Goal: Information Seeking & Learning: Compare options

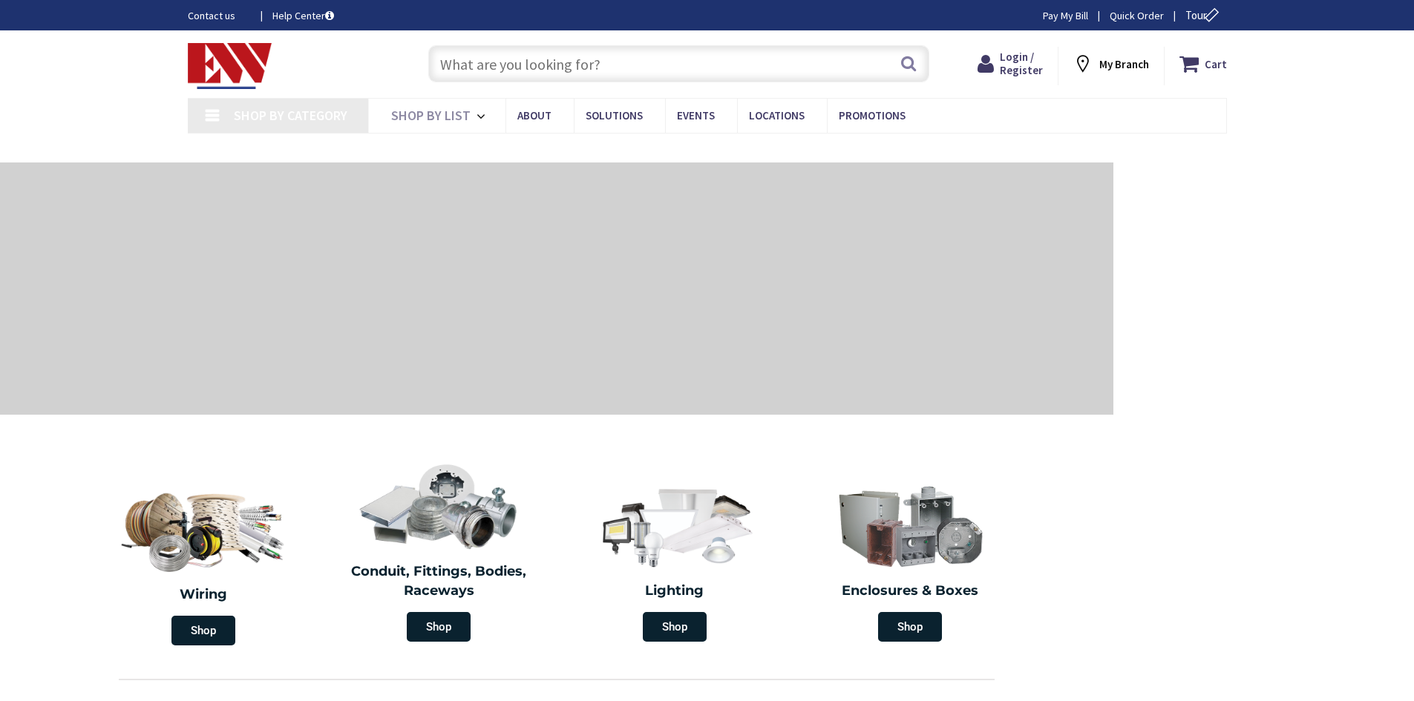
click at [513, 67] on input "text" at bounding box center [678, 63] width 501 height 37
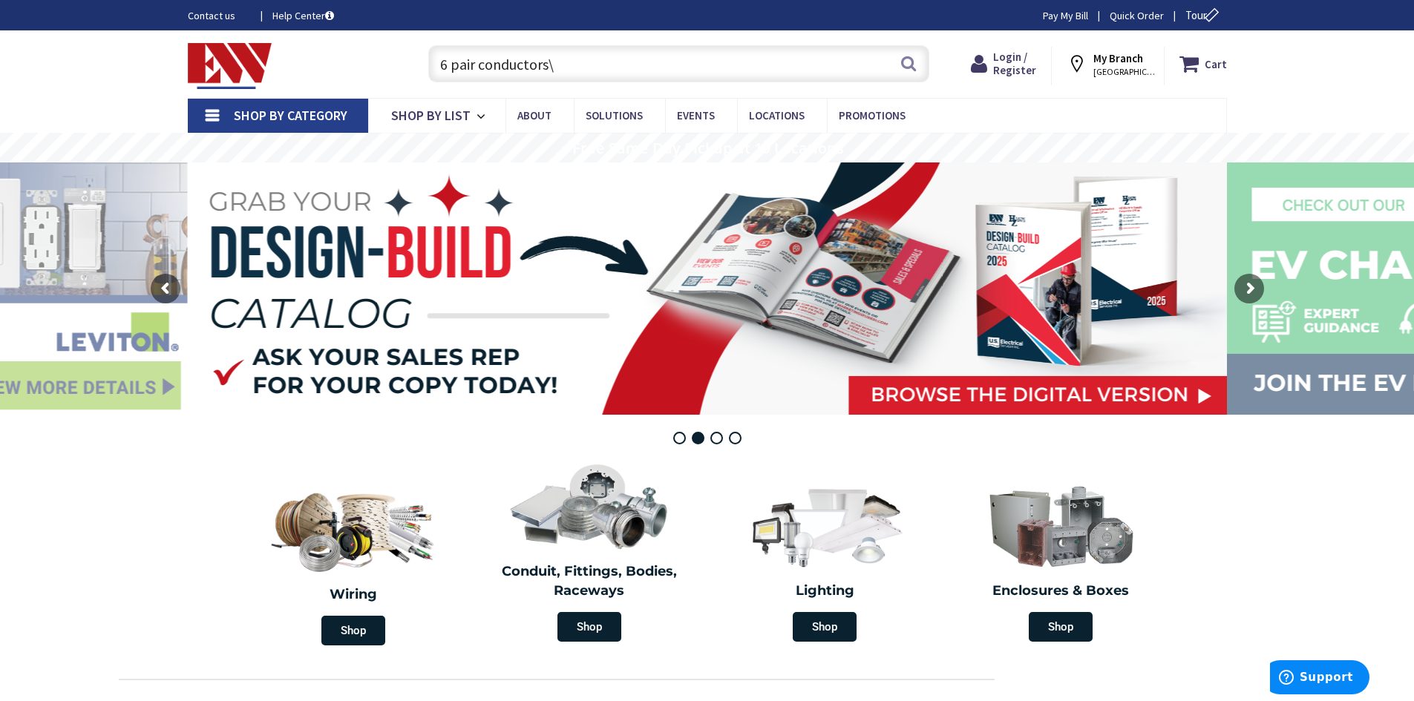
type input "6 pair conductors"
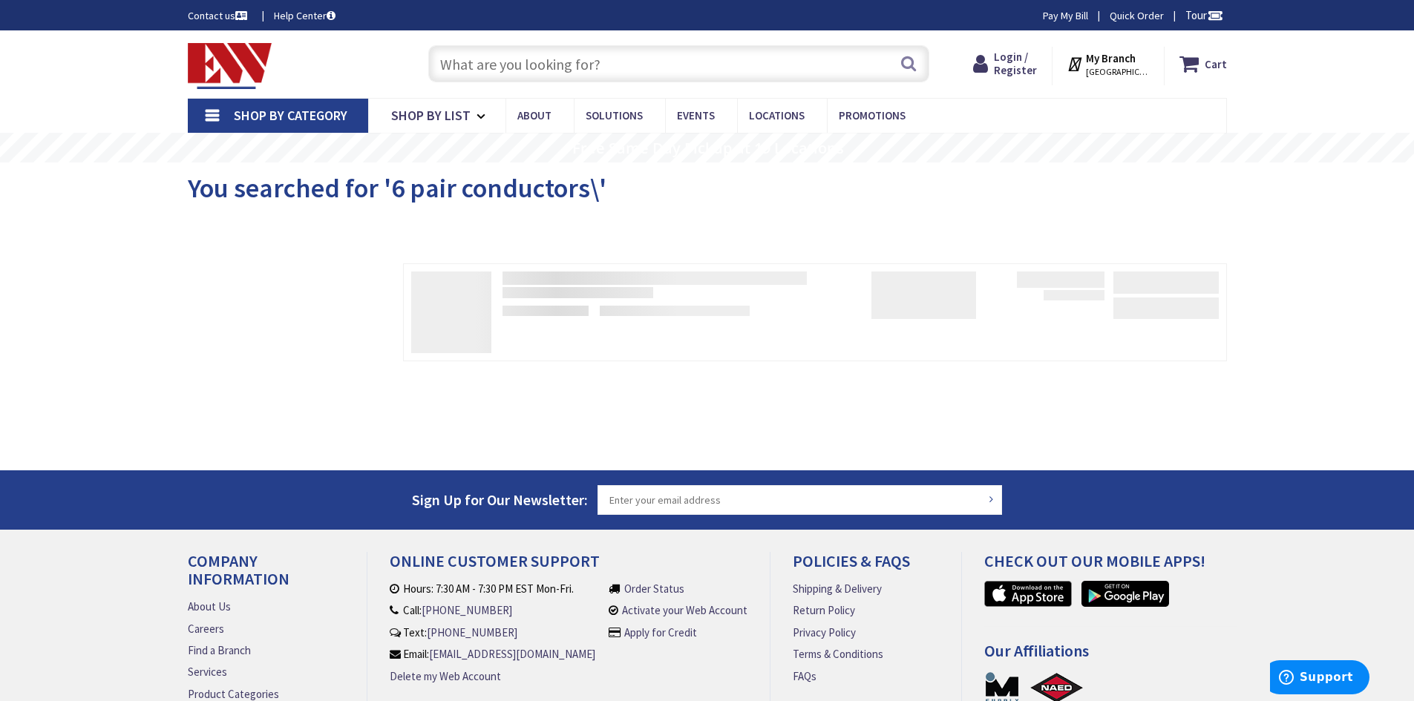
click at [528, 55] on input "text" at bounding box center [678, 63] width 501 height 37
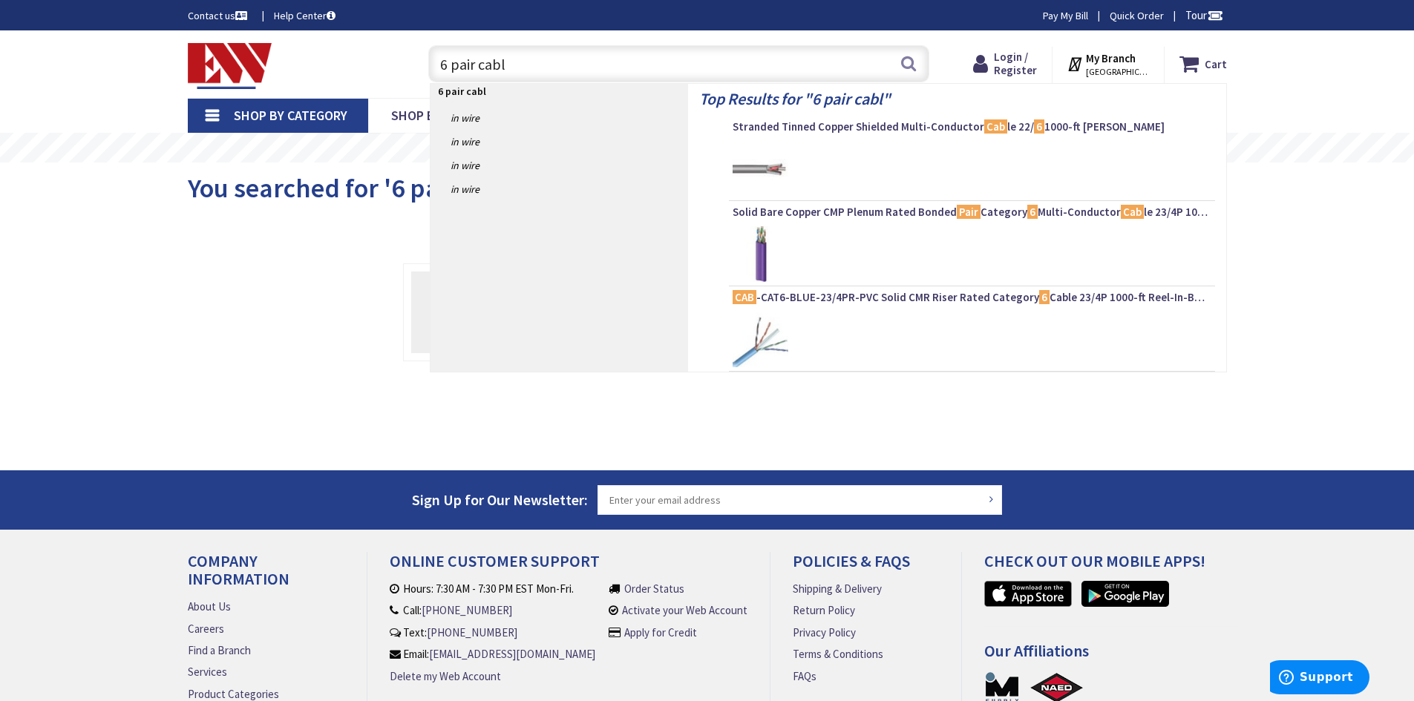
type input "6 pair cable"
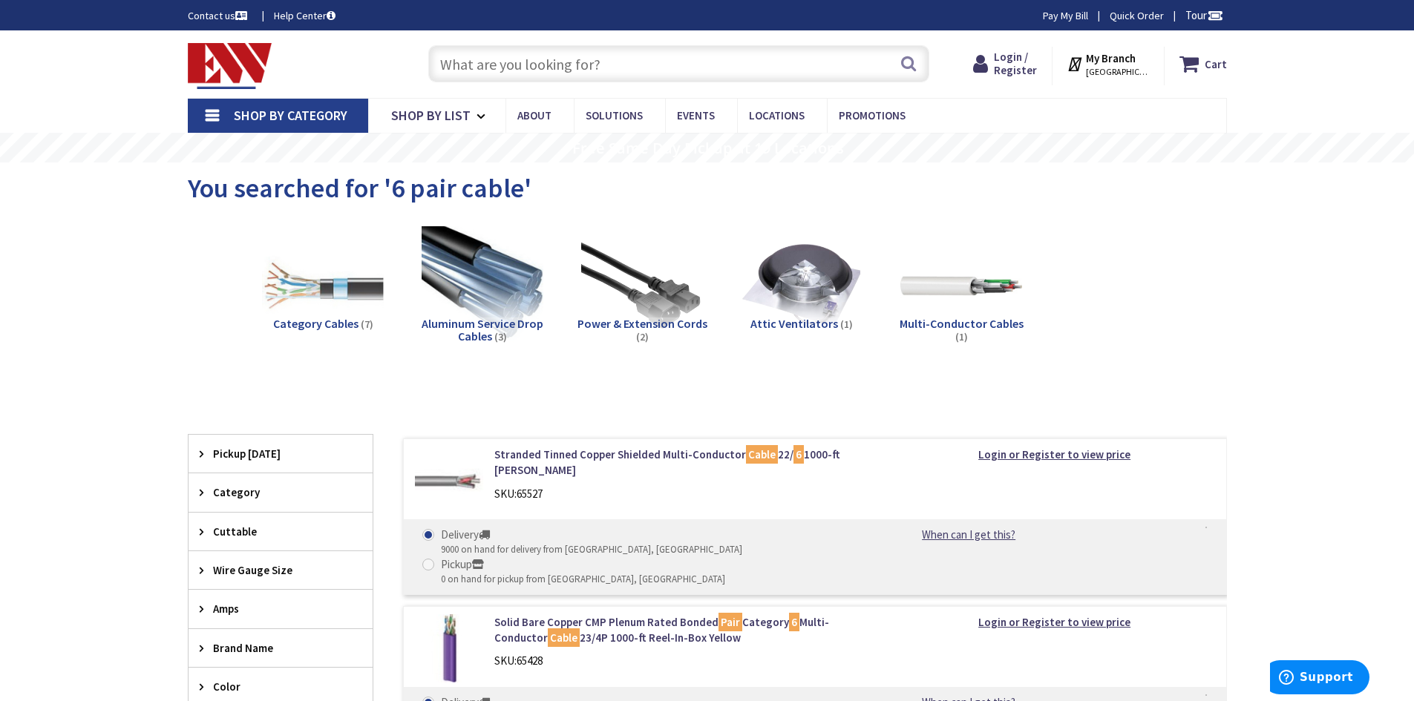
click at [479, 71] on input "text" at bounding box center [678, 63] width 501 height 37
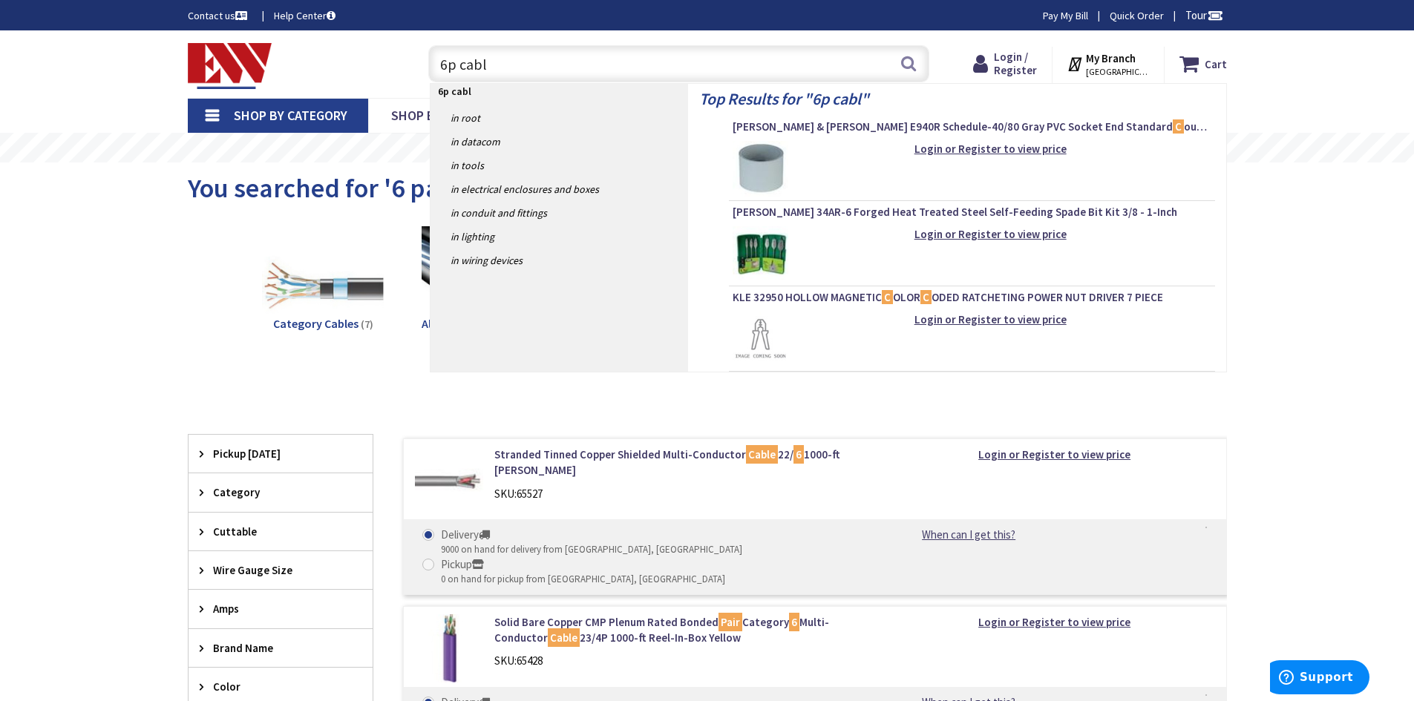
type input "6p cable"
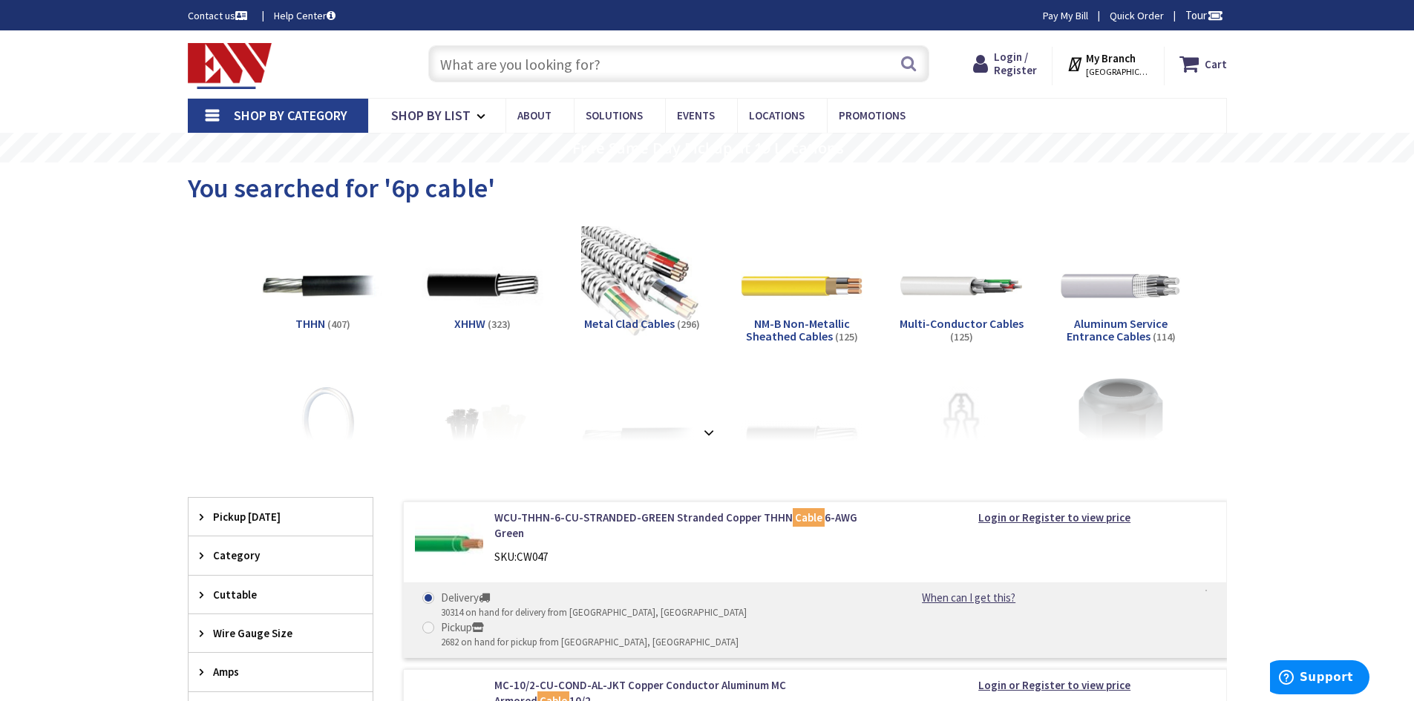
click at [971, 321] on span "Multi-Conductor Cables" at bounding box center [961, 323] width 124 height 15
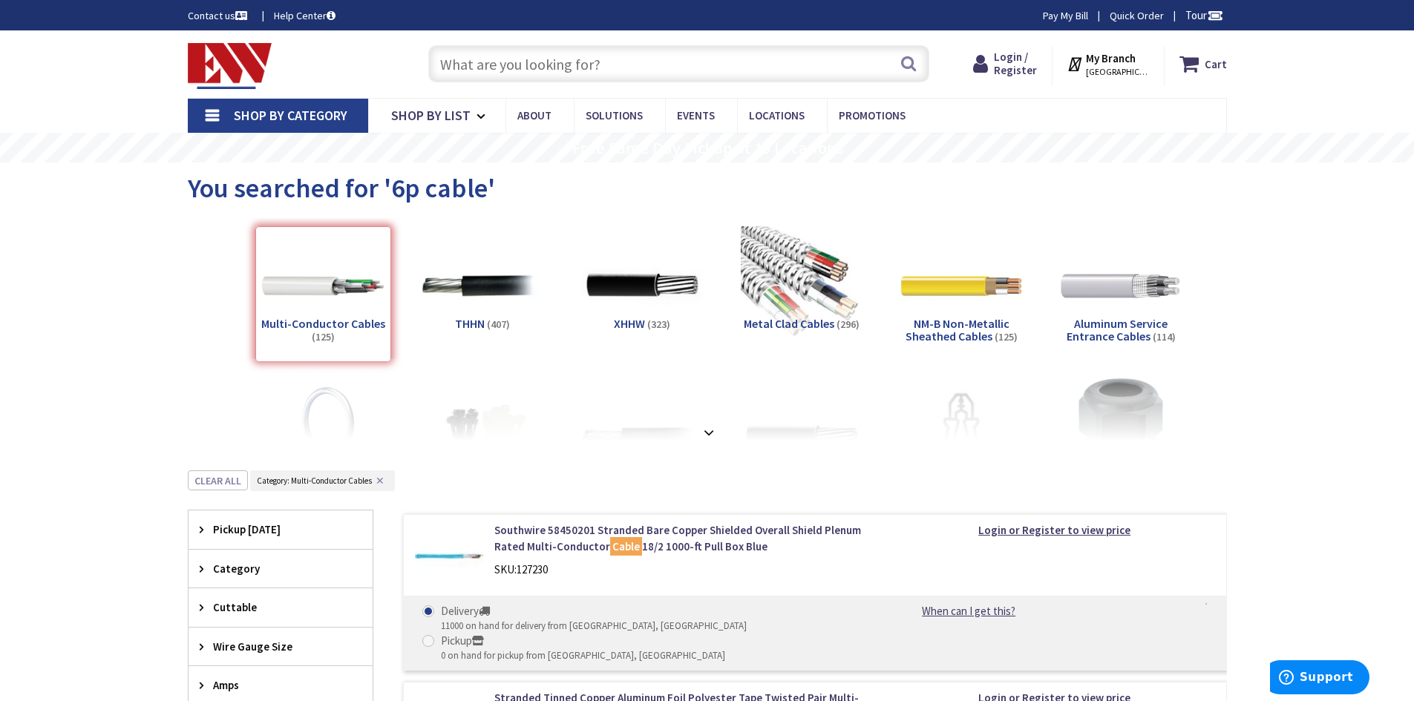
click at [537, 70] on input "text" at bounding box center [678, 63] width 501 height 37
click at [488, 59] on input "text" at bounding box center [678, 63] width 501 height 37
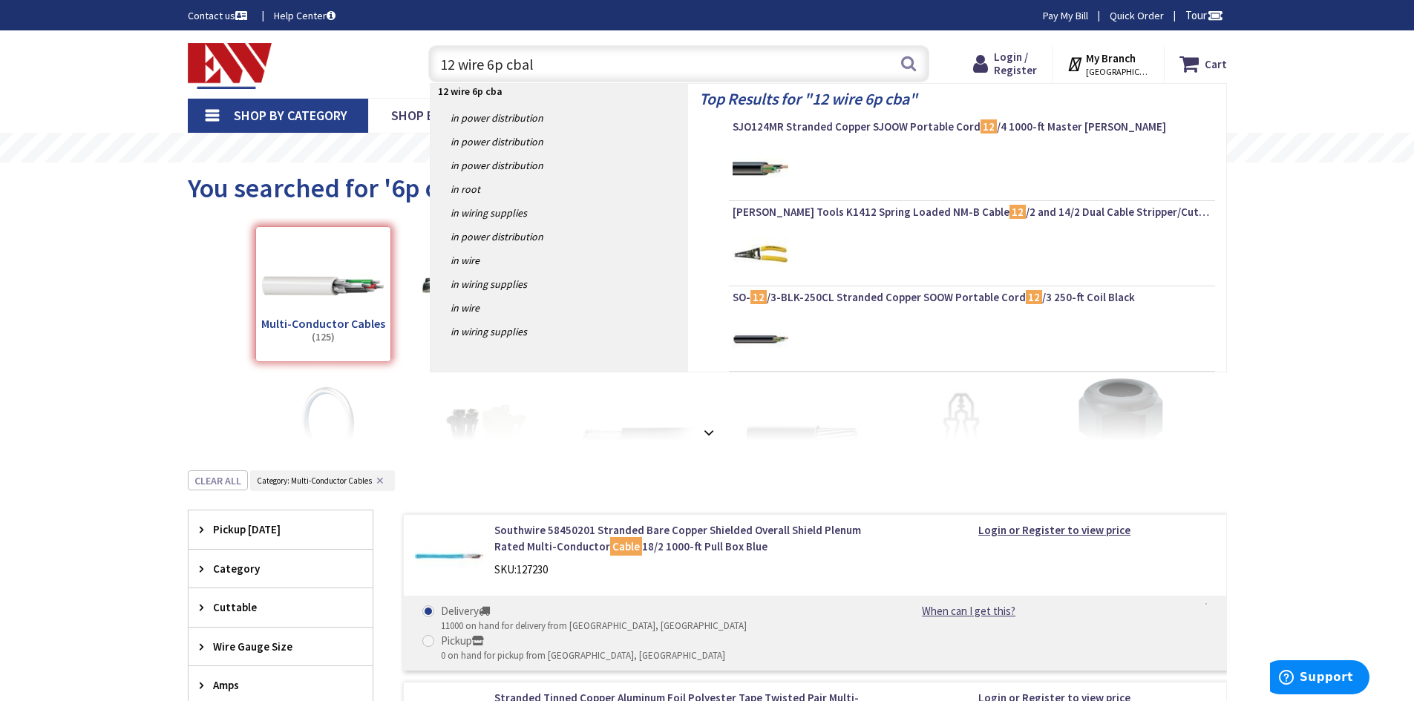
type input "12 wire 6p cbale"
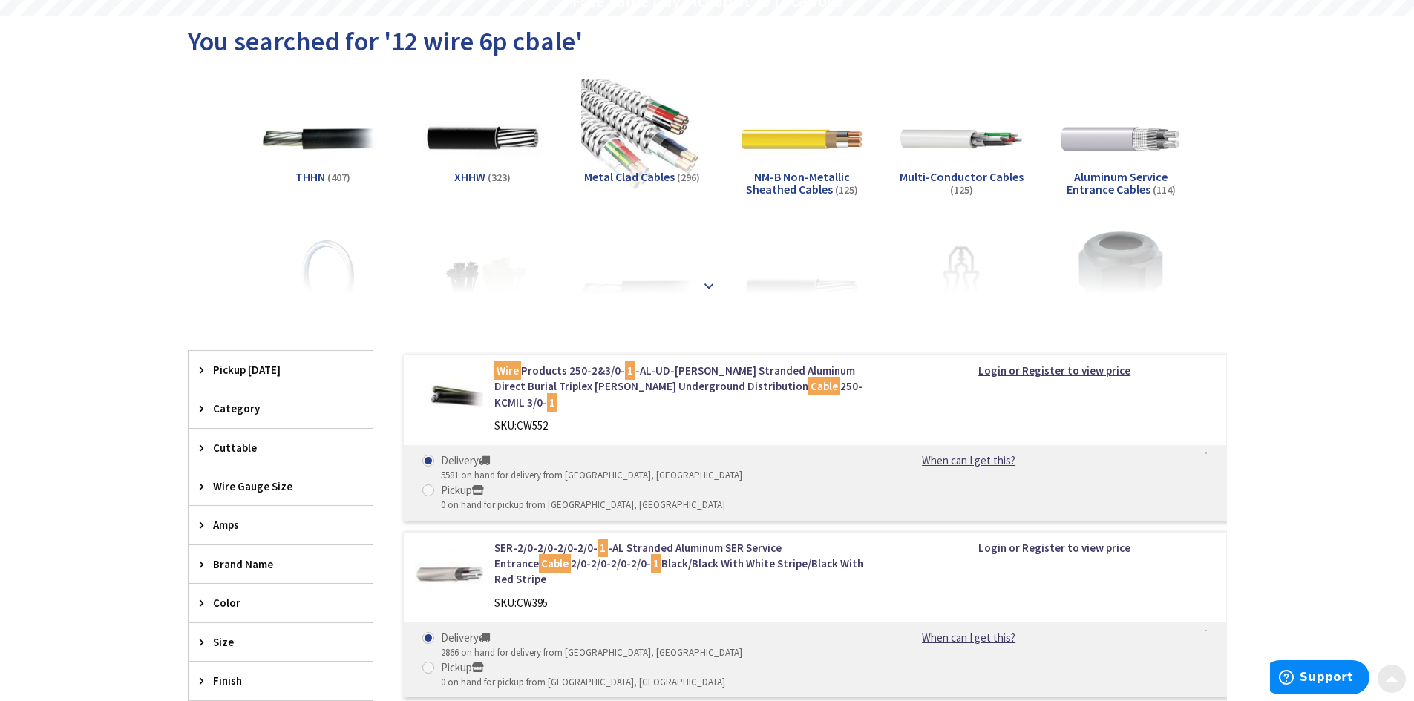
scroll to position [148, 0]
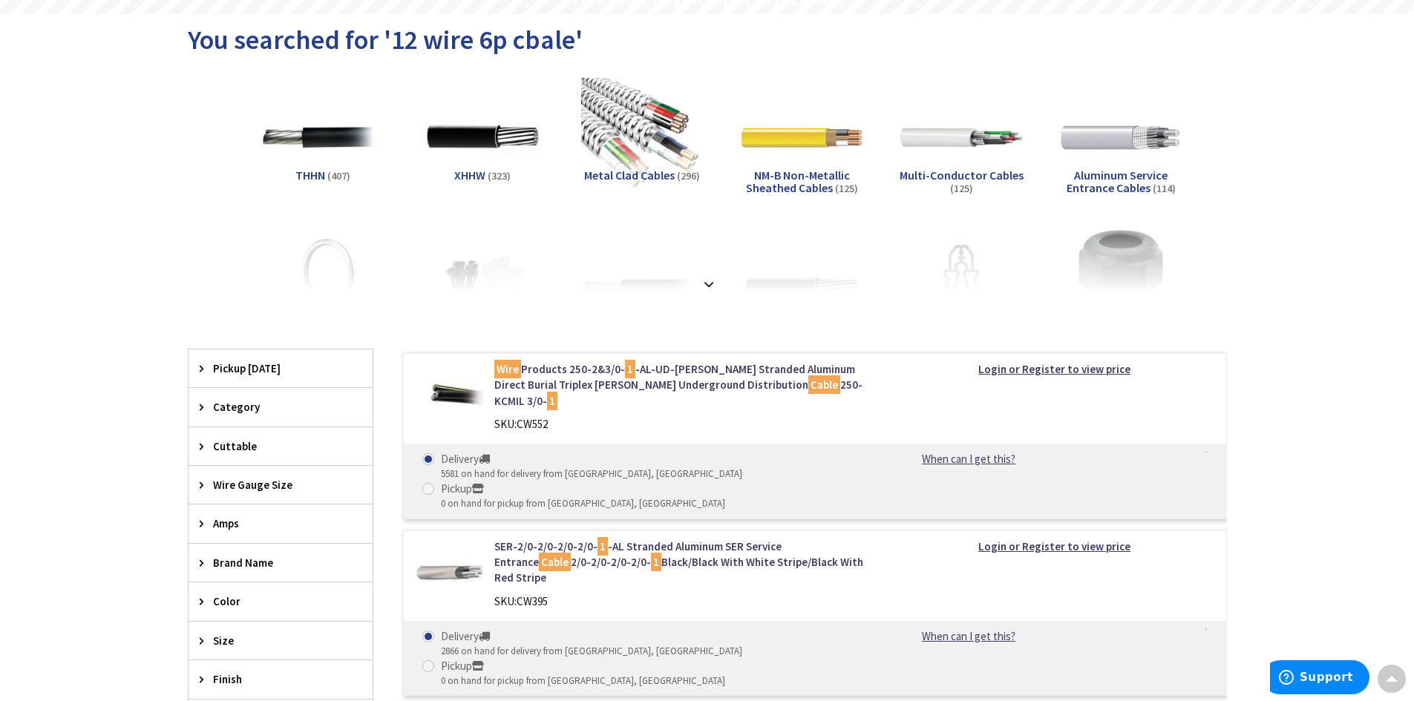
click at [979, 183] on h5 "Multi-Conductor Cables (125)" at bounding box center [961, 182] width 136 height 26
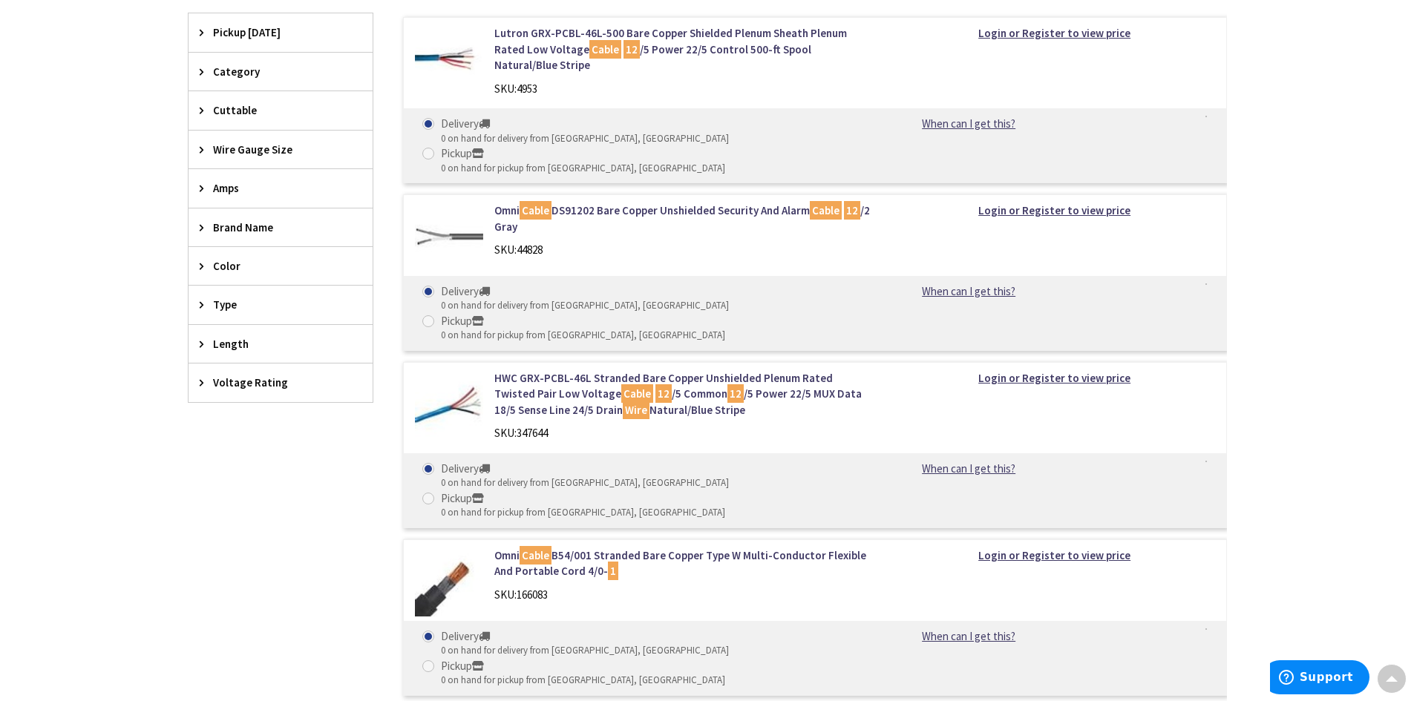
scroll to position [396, 0]
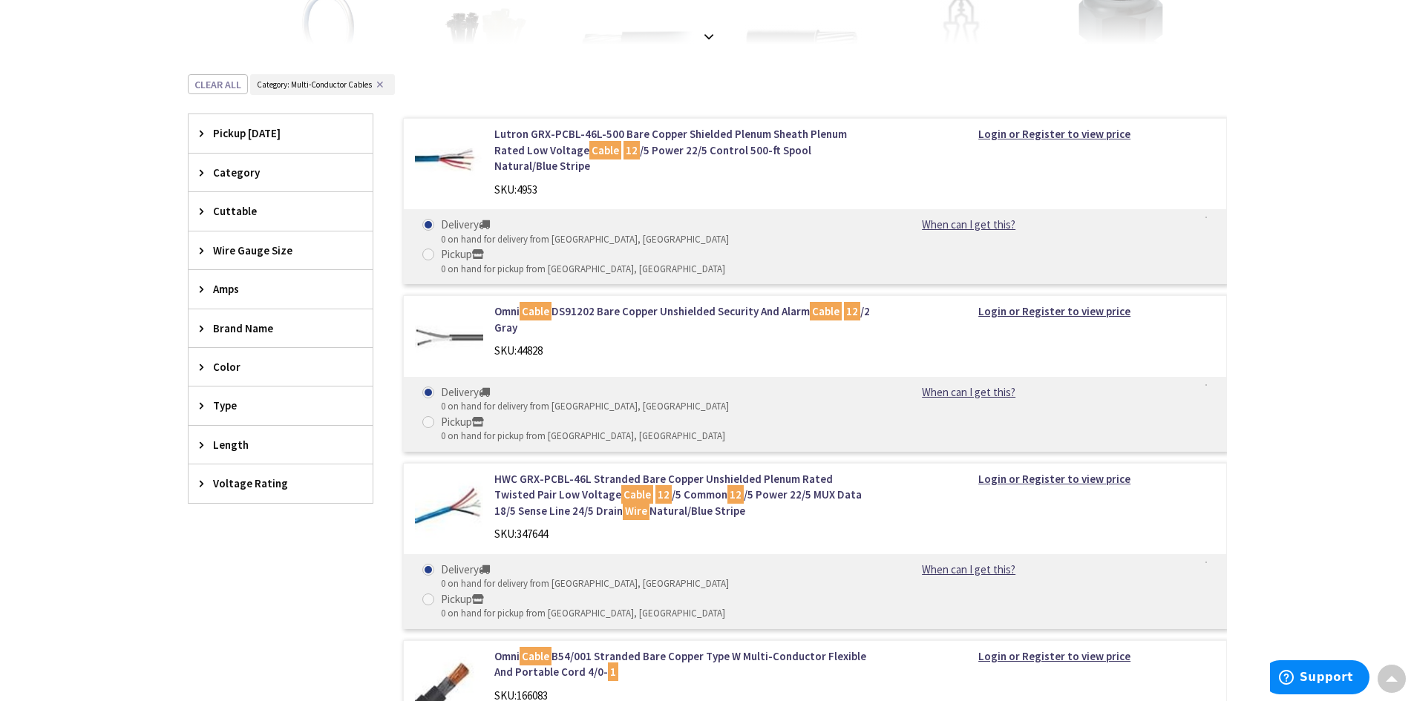
click at [464, 161] on img at bounding box center [449, 160] width 69 height 69
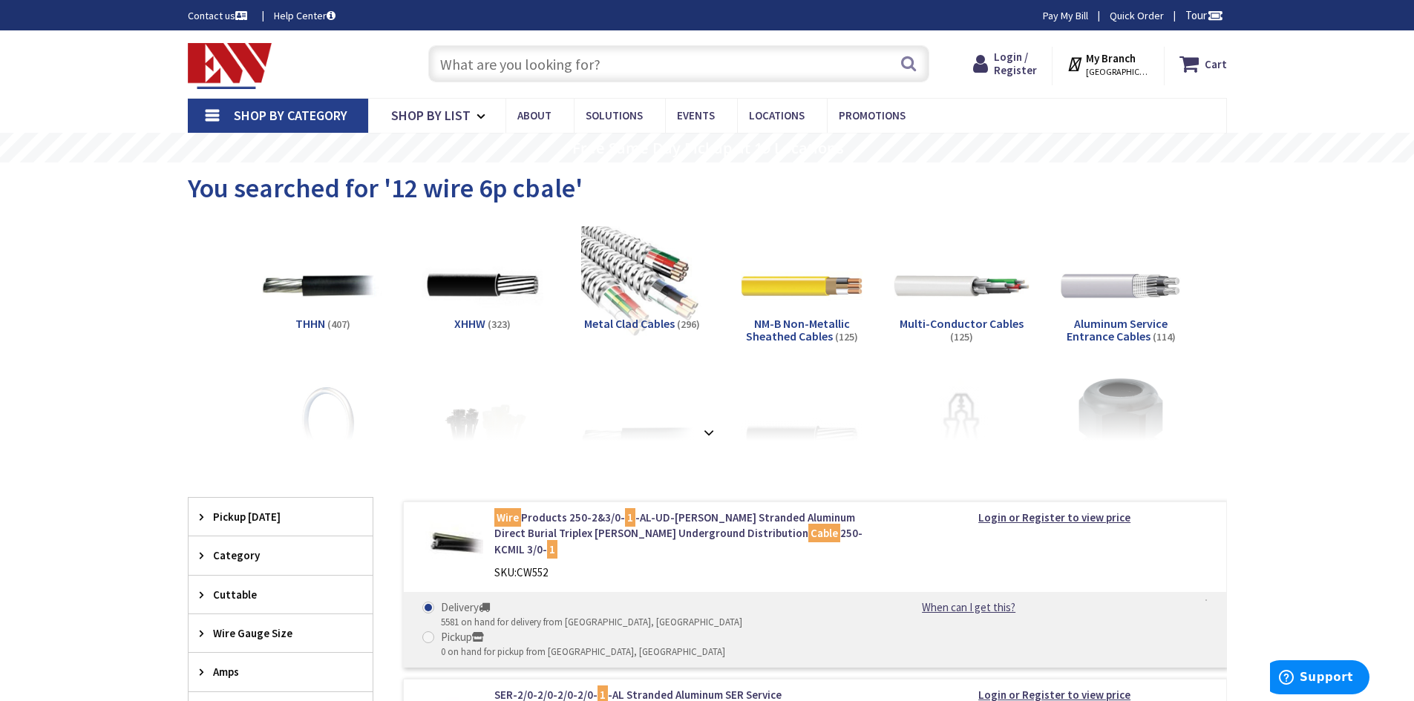
click at [925, 300] on img at bounding box center [960, 286] width 134 height 134
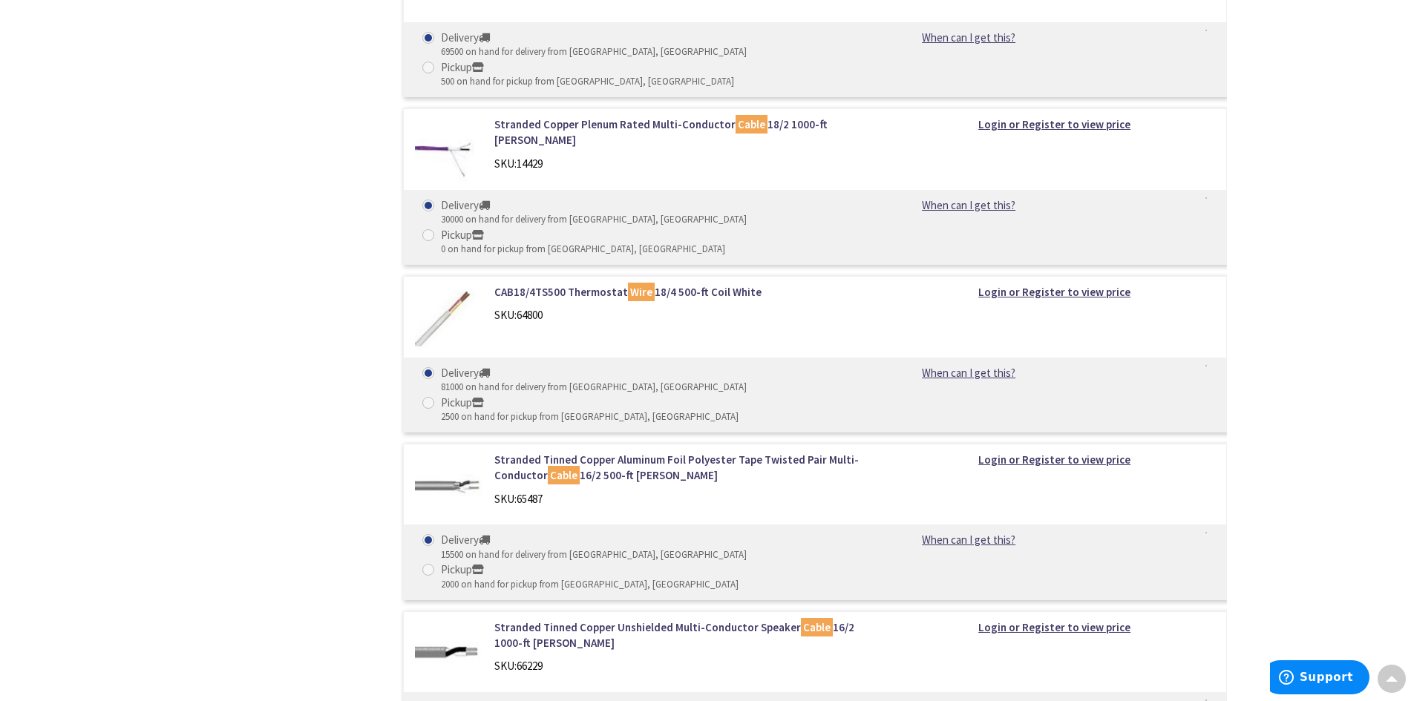
scroll to position [3661, 0]
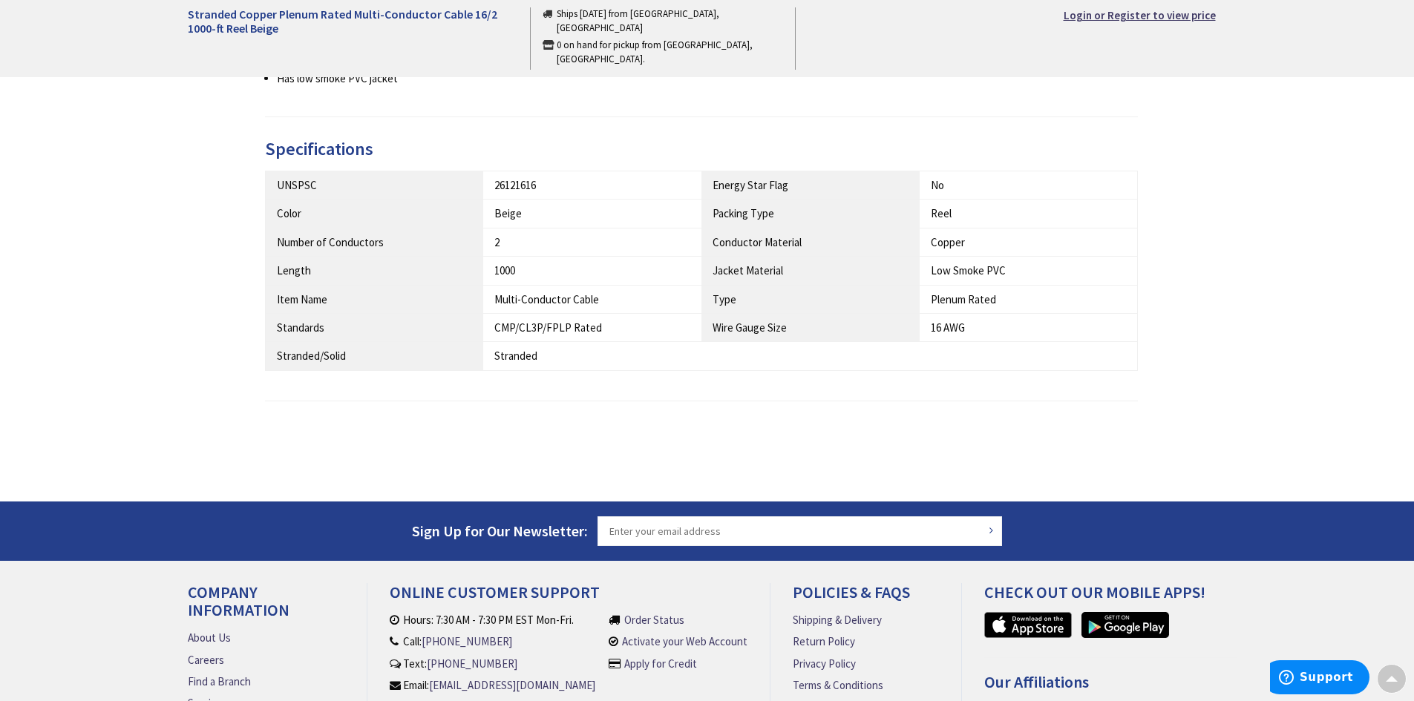
scroll to position [665, 0]
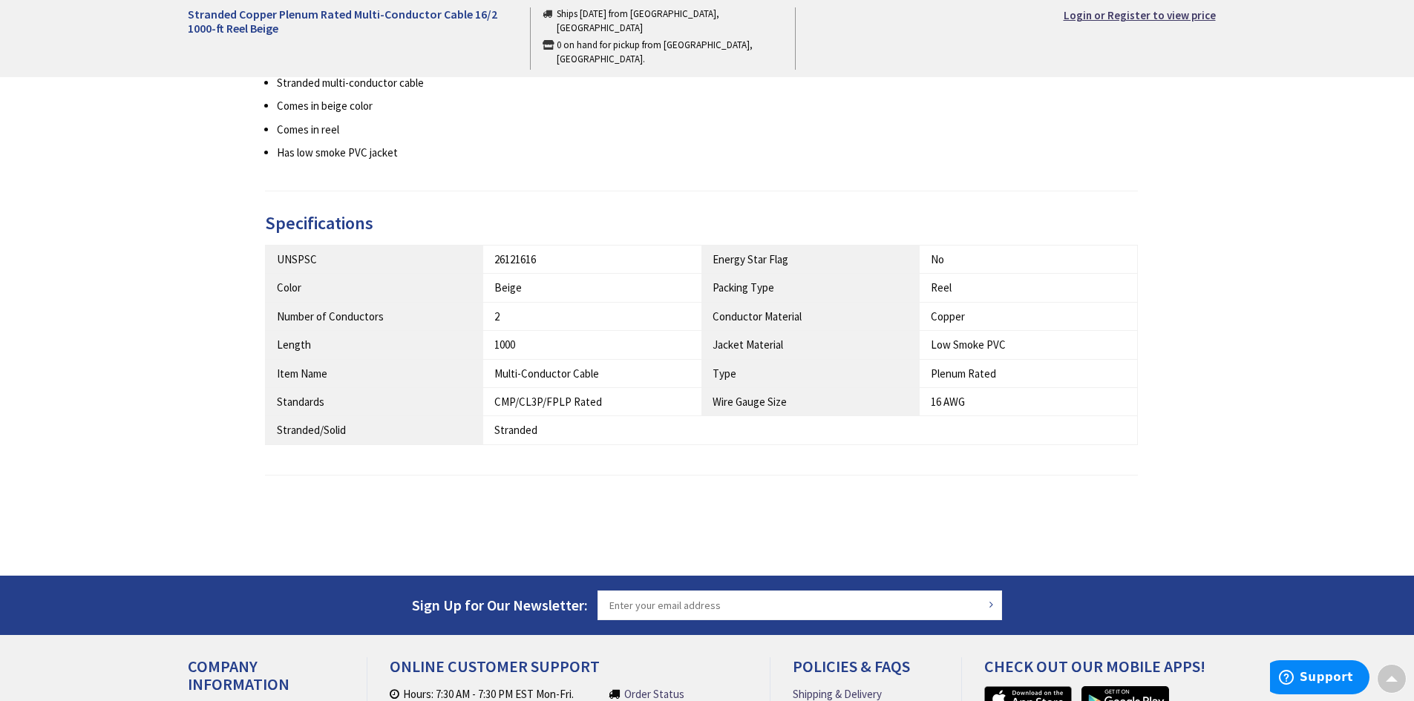
drag, startPoint x: 806, startPoint y: 442, endPoint x: 771, endPoint y: 442, distance: 34.9
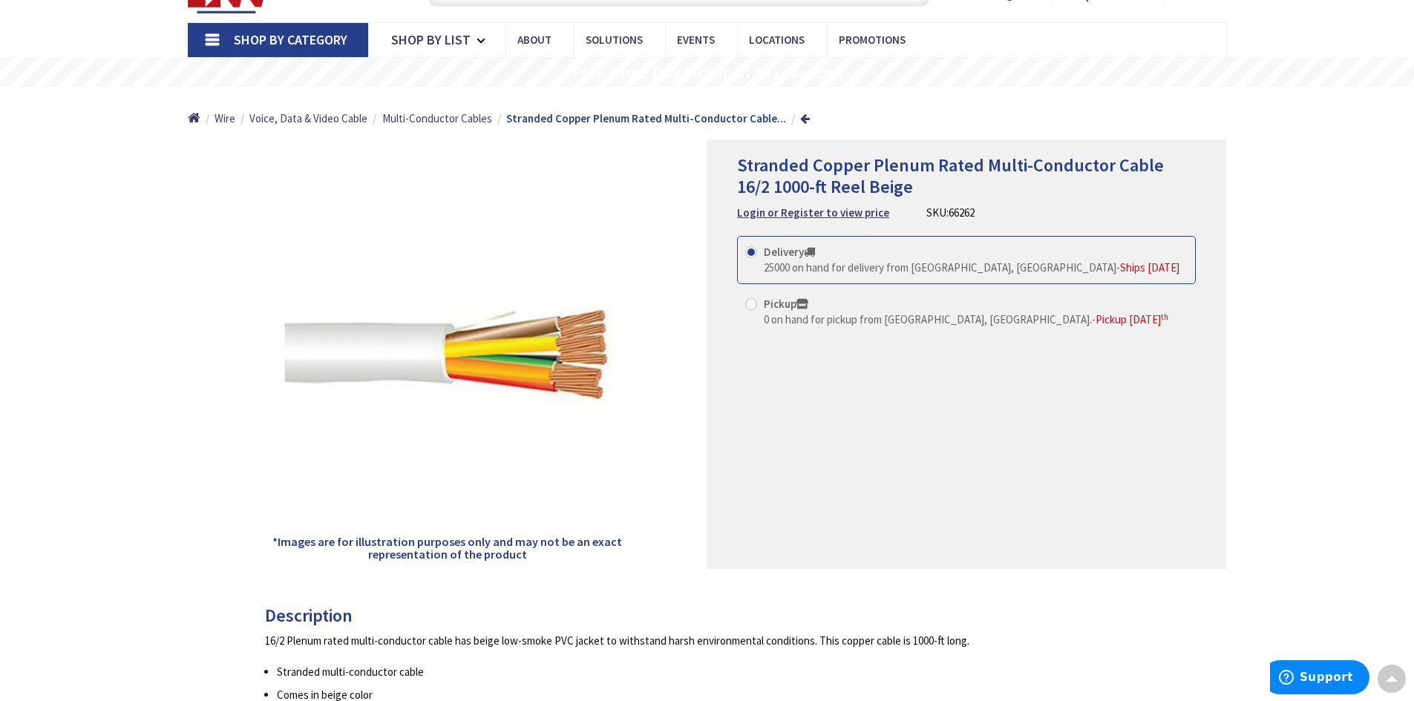
scroll to position [0, 0]
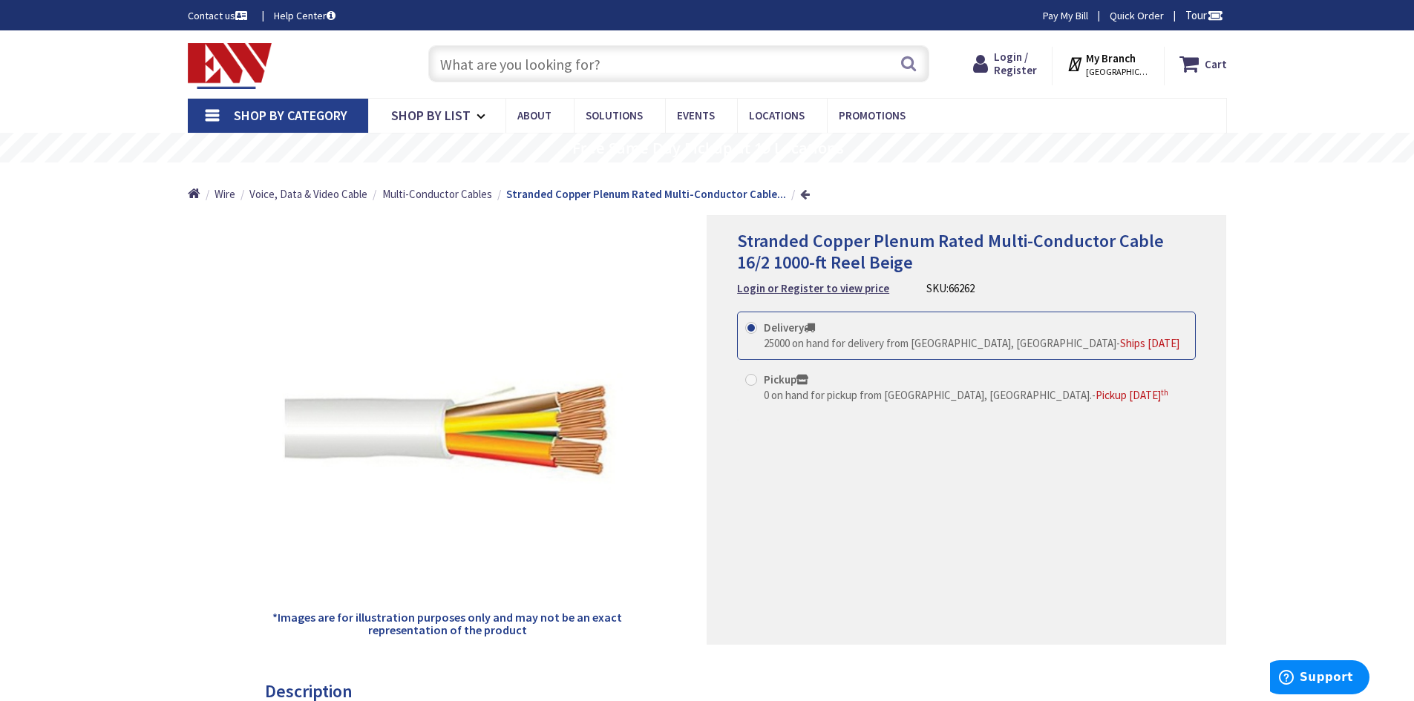
click at [800, 198] on link at bounding box center [805, 193] width 10 height 11
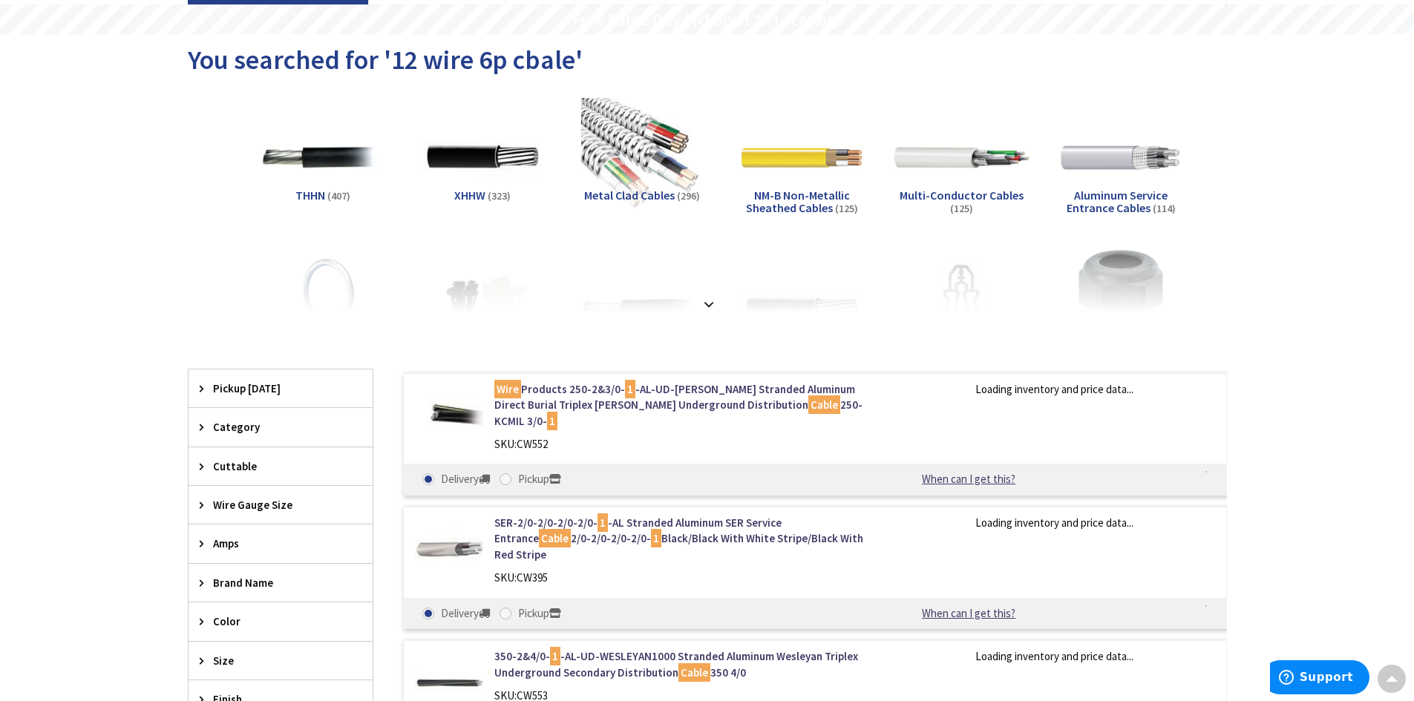
click at [931, 183] on img at bounding box center [960, 158] width 134 height 134
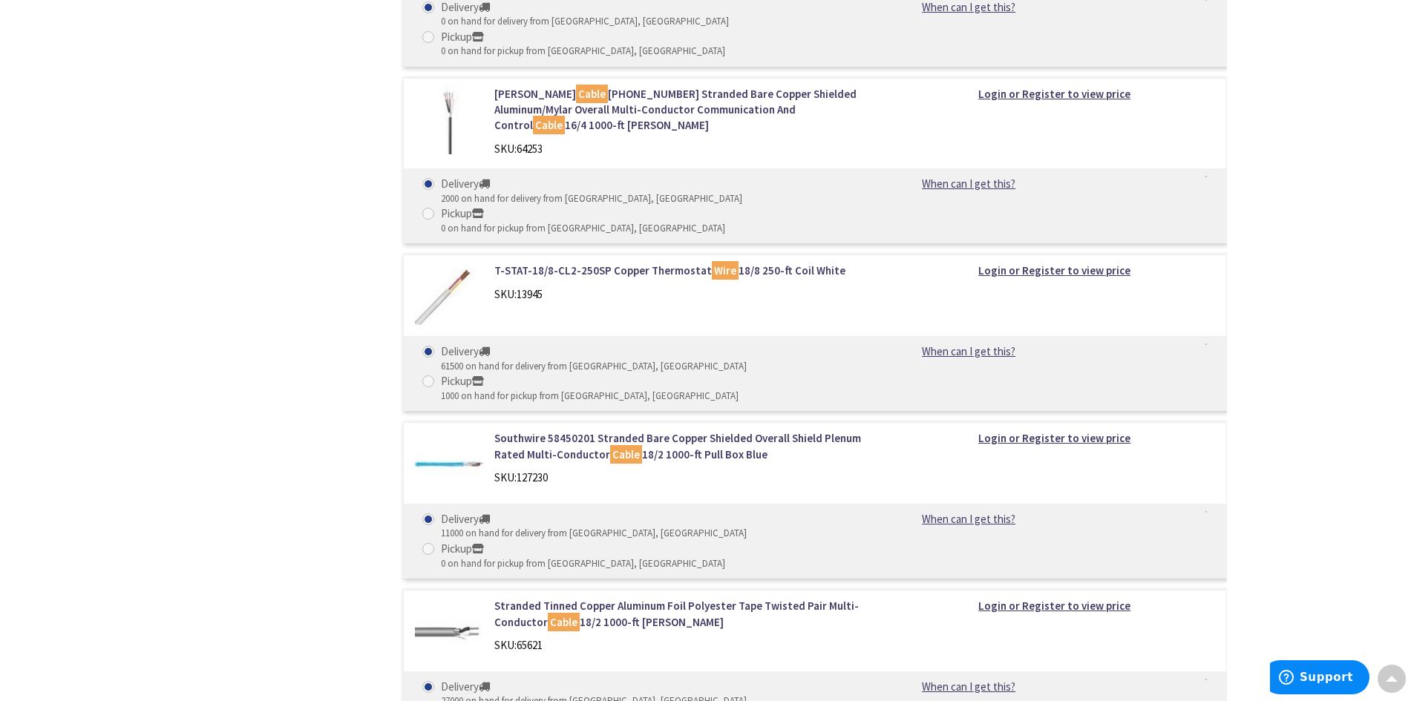
scroll to position [2177, 0]
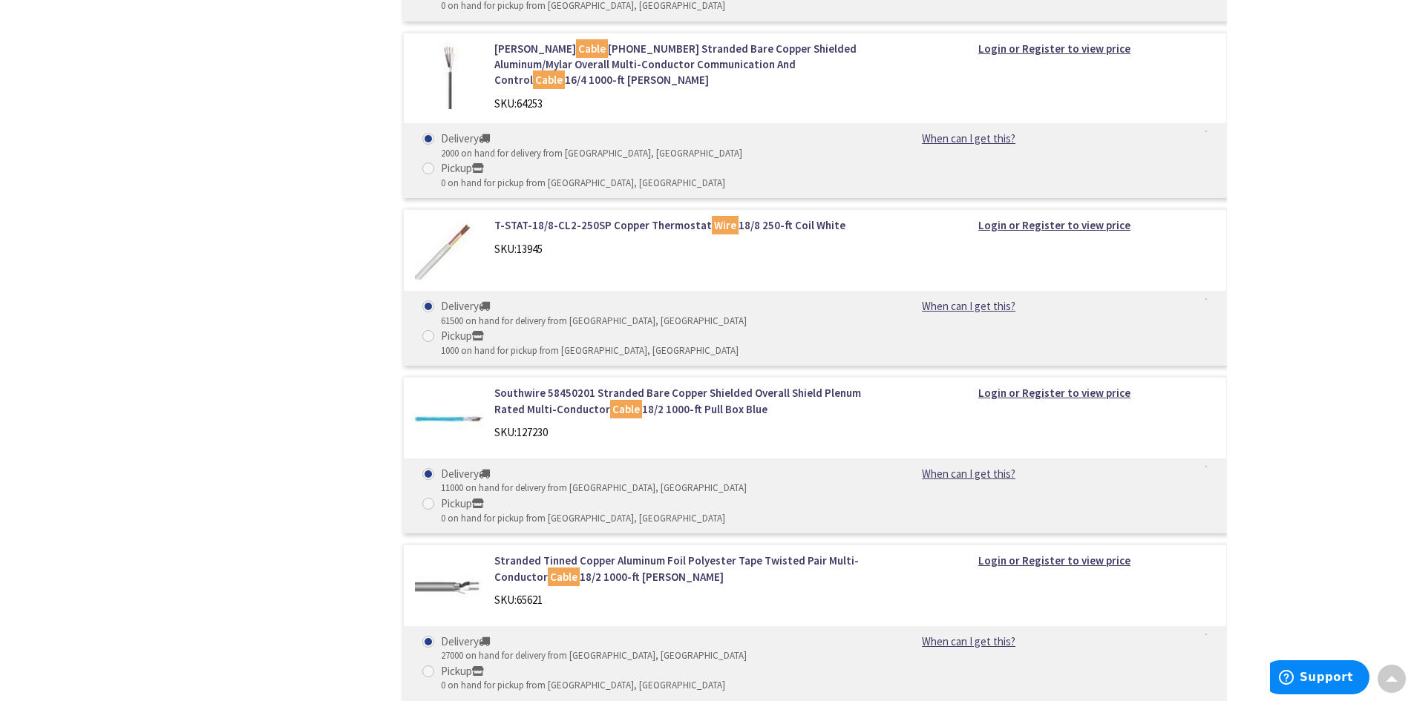
drag, startPoint x: 661, startPoint y: 304, endPoint x: 594, endPoint y: 289, distance: 68.3
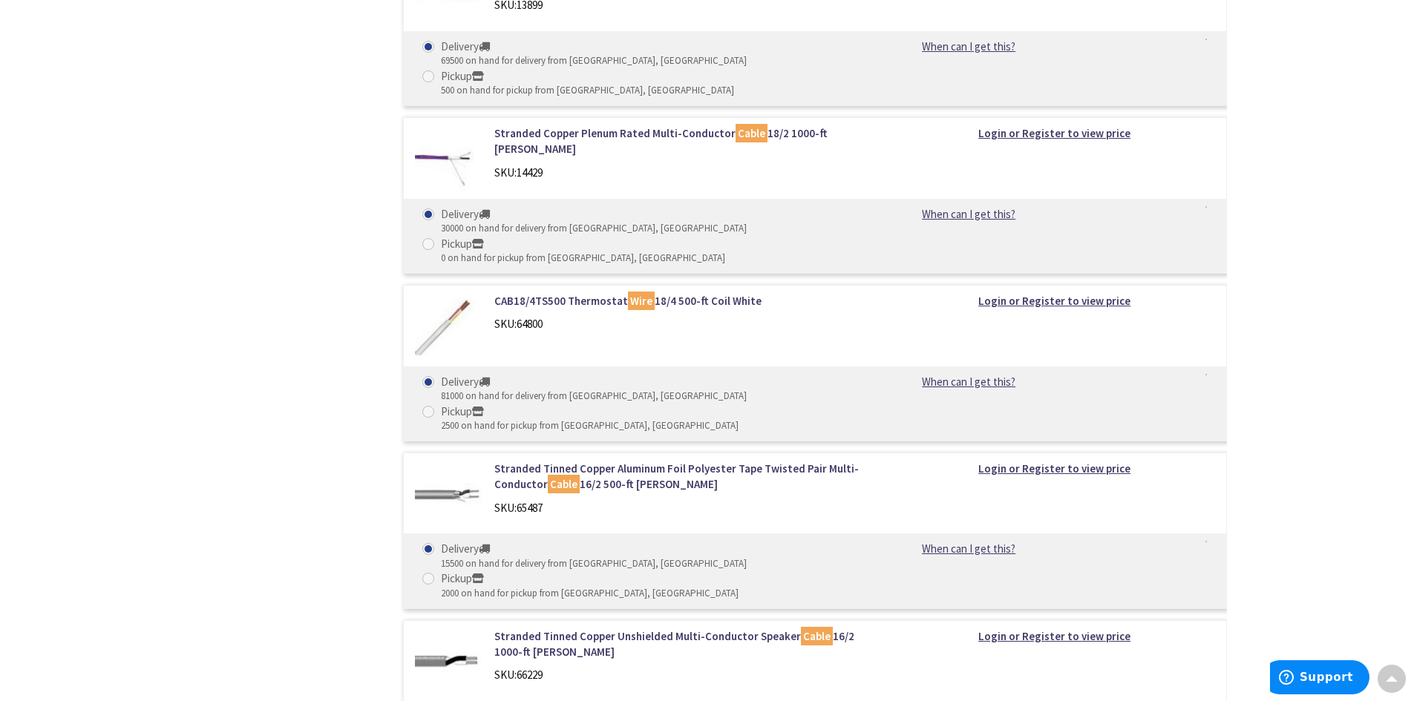
scroll to position [3661, 0]
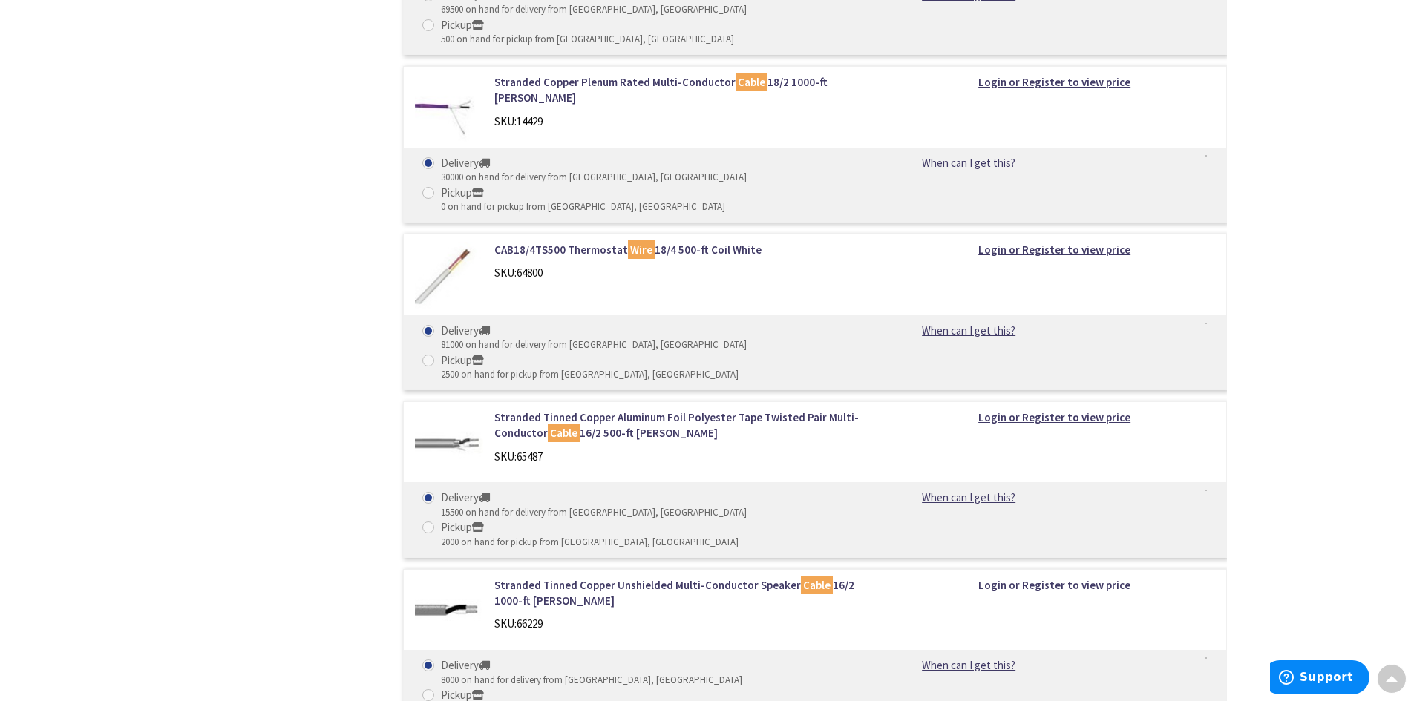
drag, startPoint x: 568, startPoint y: 315, endPoint x: 267, endPoint y: 344, distance: 302.7
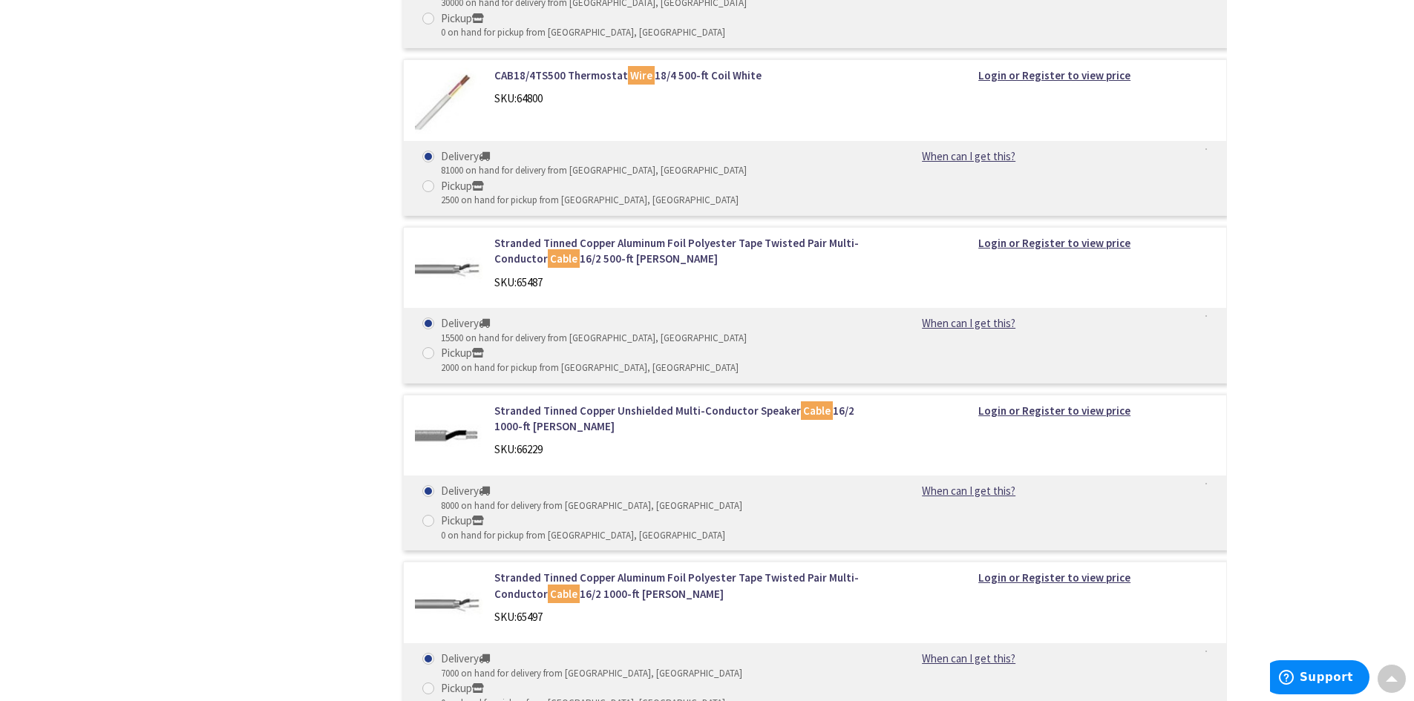
scroll to position [3810, 0]
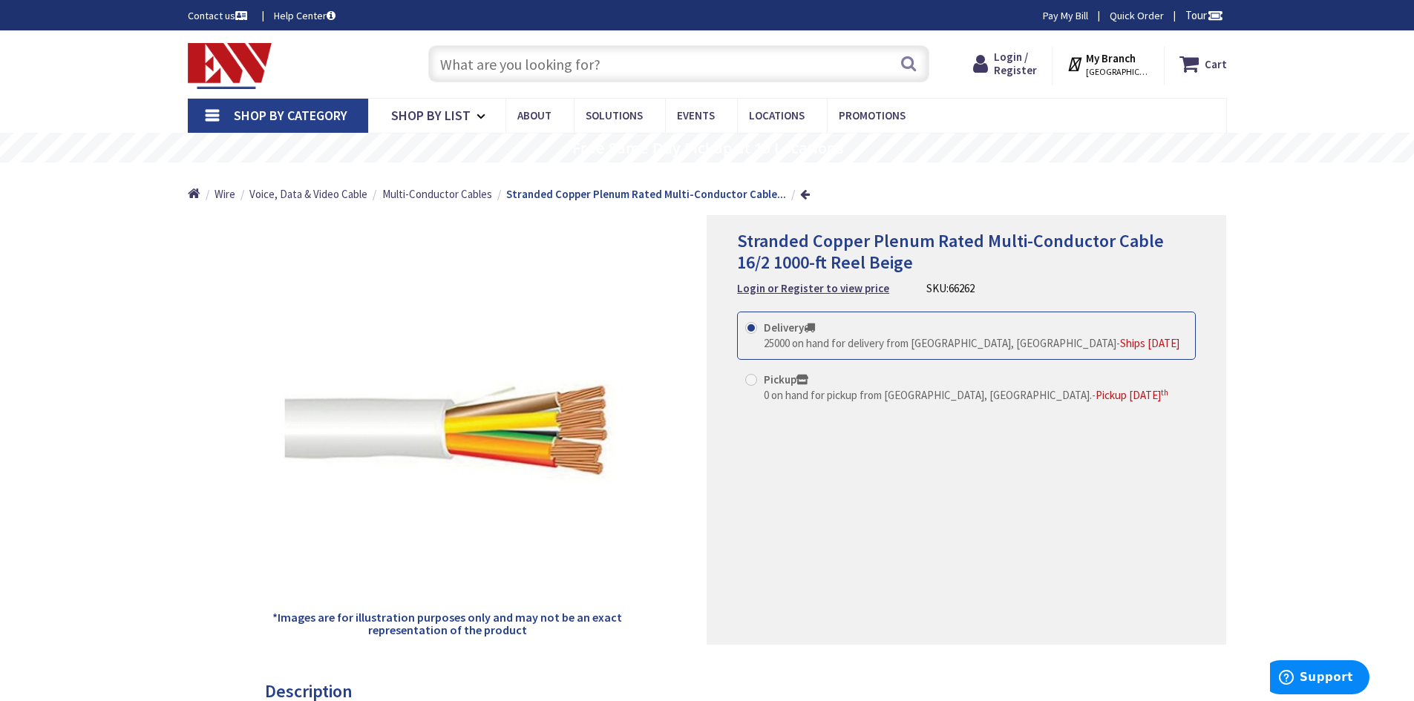
click at [424, 219] on div "*Images are for illustration purposes only and may not be an exact representati…" at bounding box center [447, 430] width 519 height 430
click at [800, 199] on link at bounding box center [805, 193] width 10 height 11
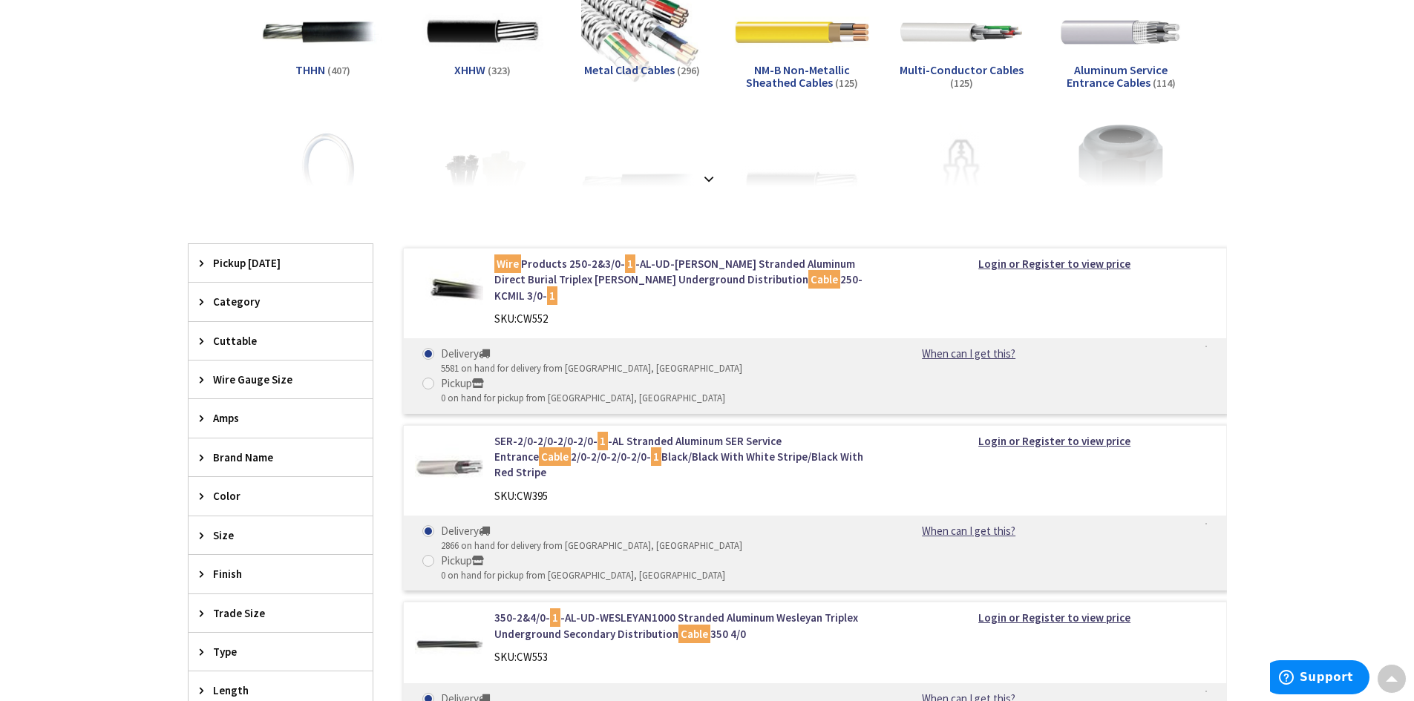
scroll to position [203, 0]
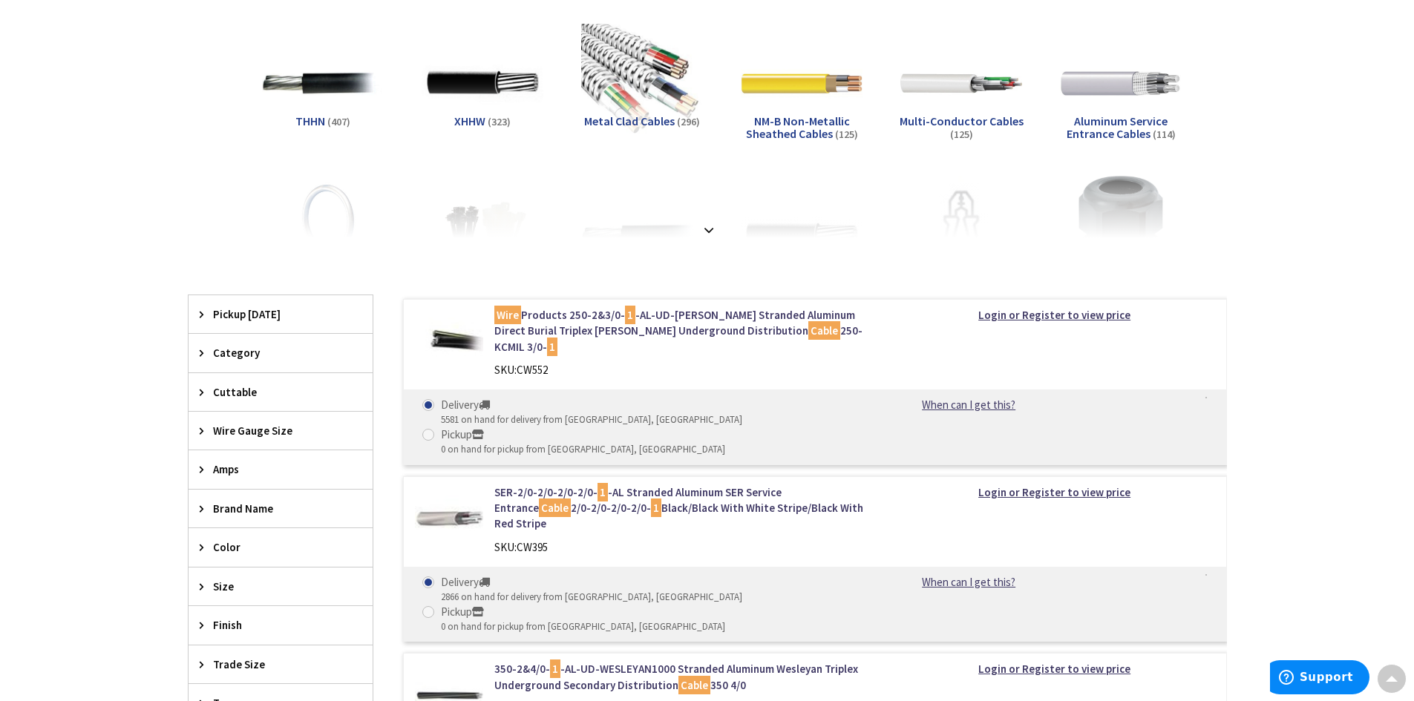
click at [951, 127] on span "Multi-Conductor Cables" at bounding box center [961, 121] width 124 height 15
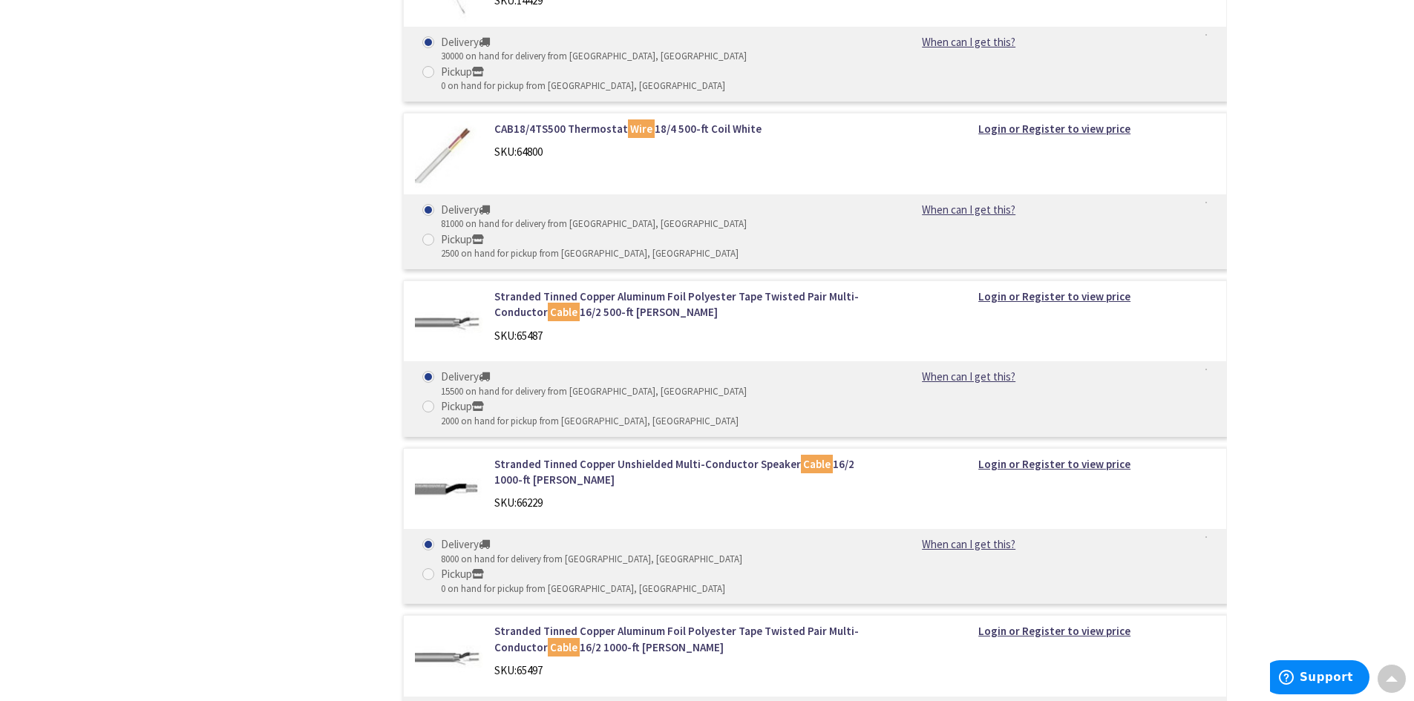
scroll to position [3810, 0]
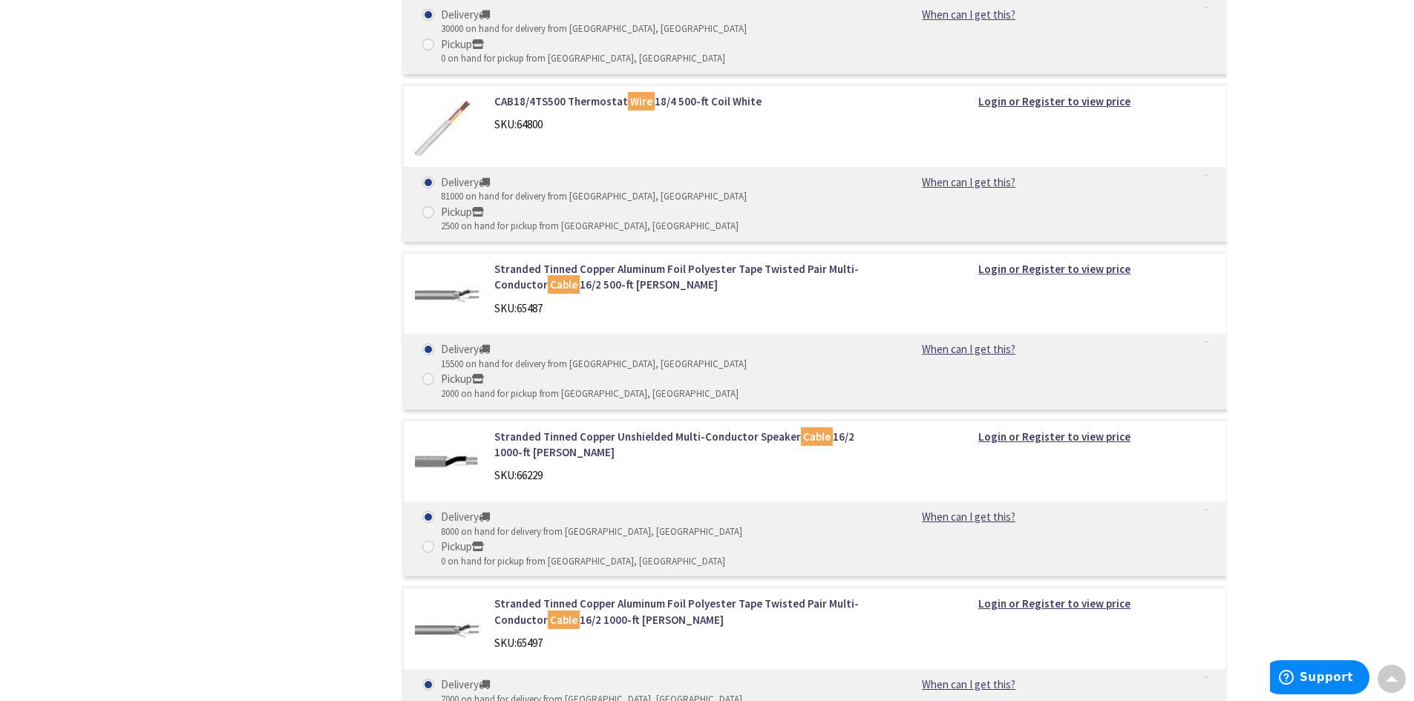
drag, startPoint x: 533, startPoint y: 125, endPoint x: 318, endPoint y: 150, distance: 215.8
drag, startPoint x: 318, startPoint y: 150, endPoint x: 283, endPoint y: 154, distance: 35.1
drag, startPoint x: 283, startPoint y: 154, endPoint x: 183, endPoint y: 157, distance: 100.2
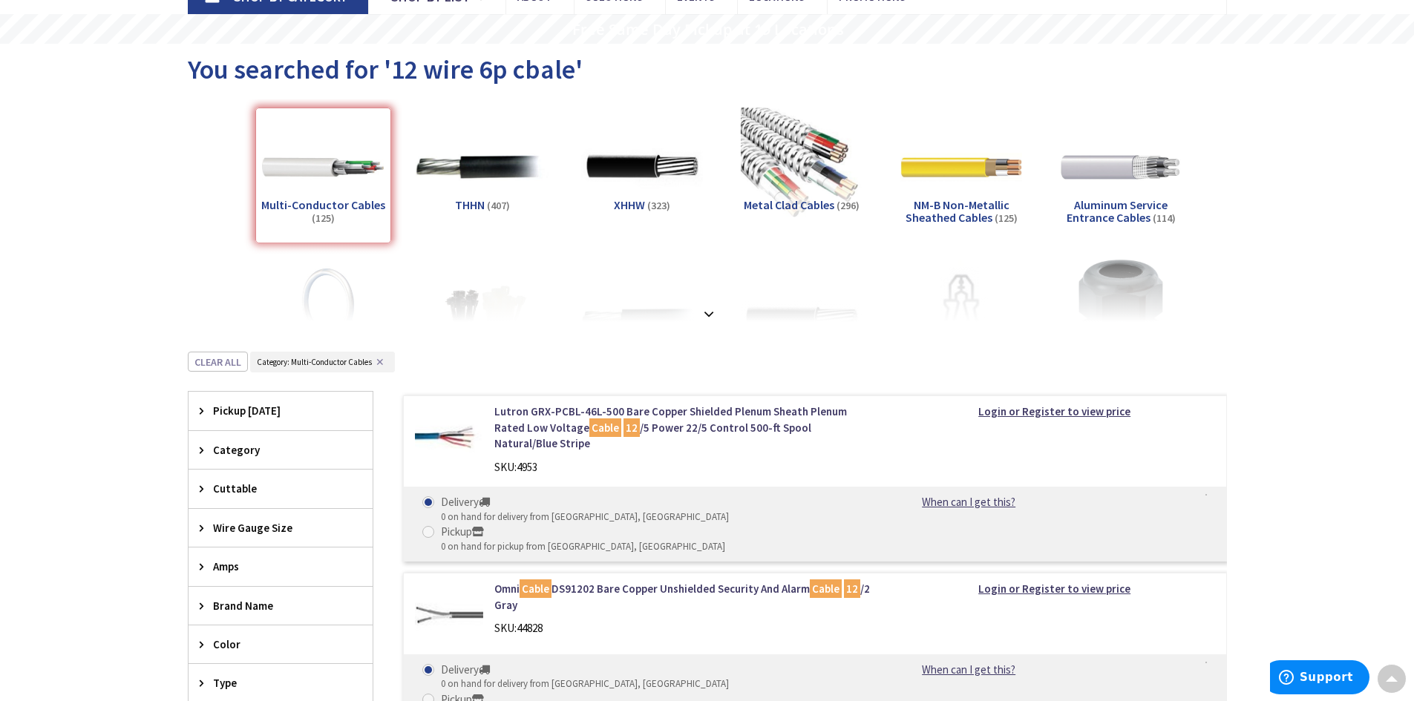
scroll to position [0, 0]
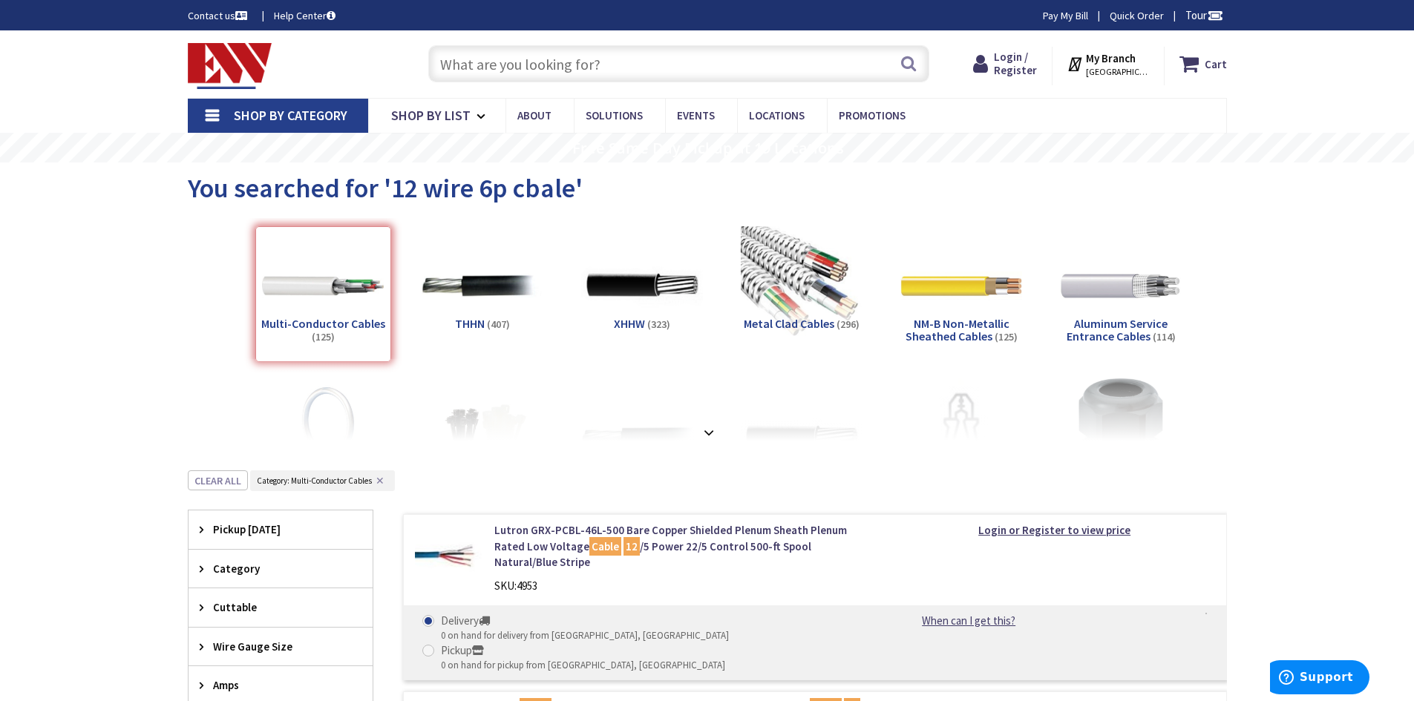
click at [521, 53] on input "text" at bounding box center [678, 63] width 501 height 37
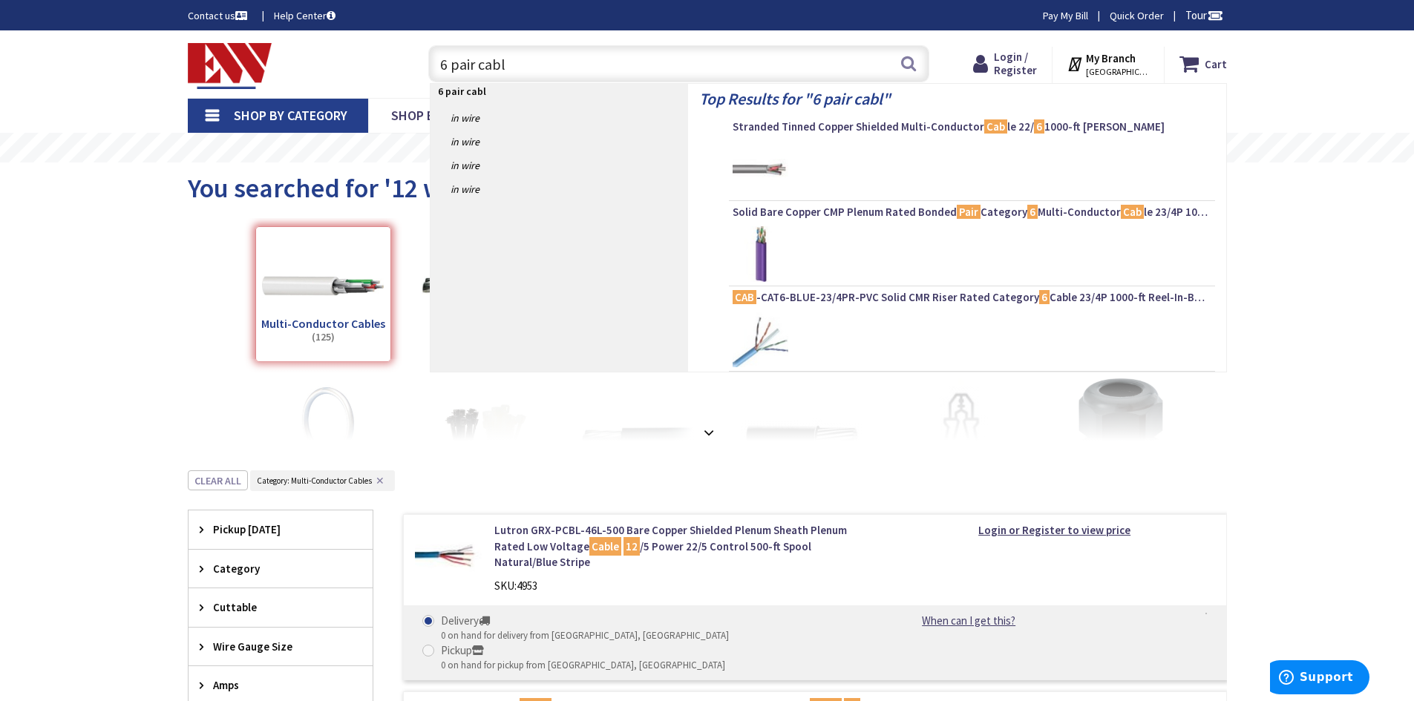
type input "6 pair cable"
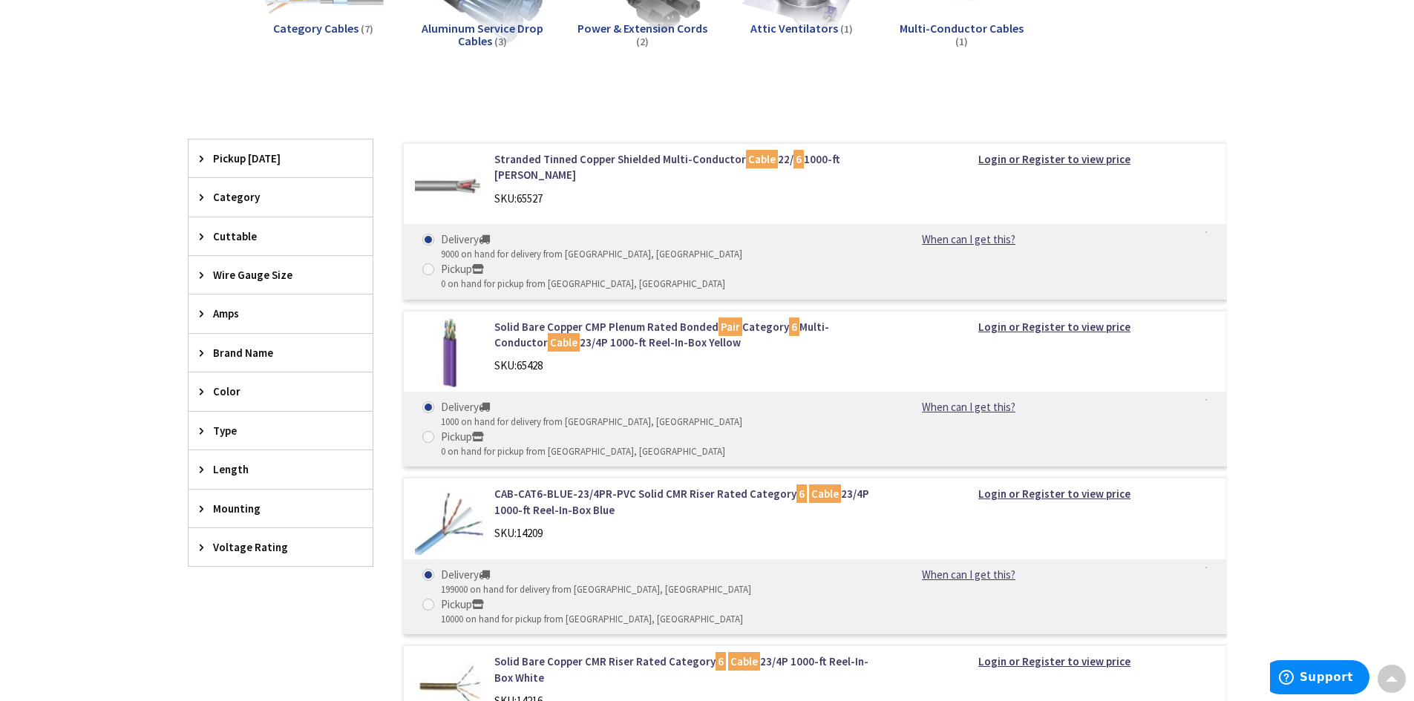
scroll to position [297, 0]
click at [462, 332] on img at bounding box center [449, 352] width 69 height 69
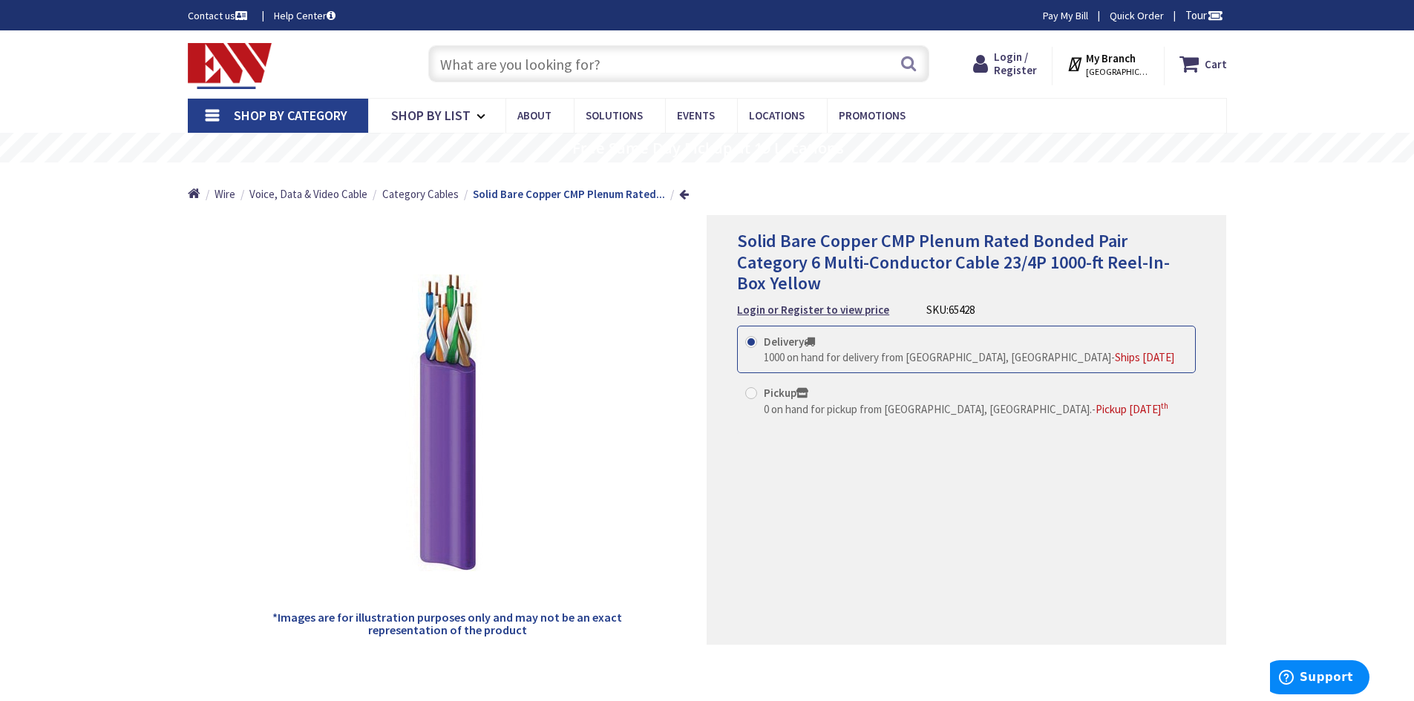
click at [679, 200] on li at bounding box center [684, 194] width 10 height 16
click at [679, 192] on link at bounding box center [684, 193] width 10 height 11
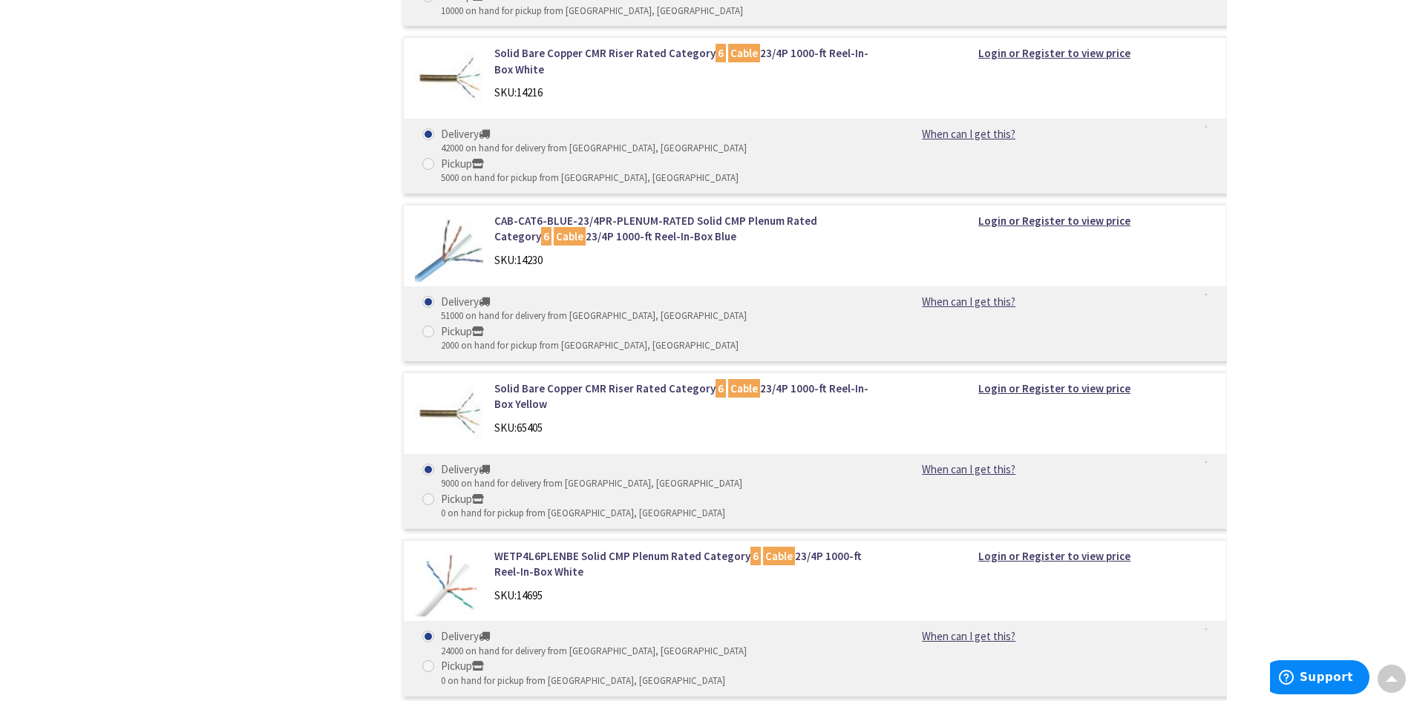
scroll to position [915, 0]
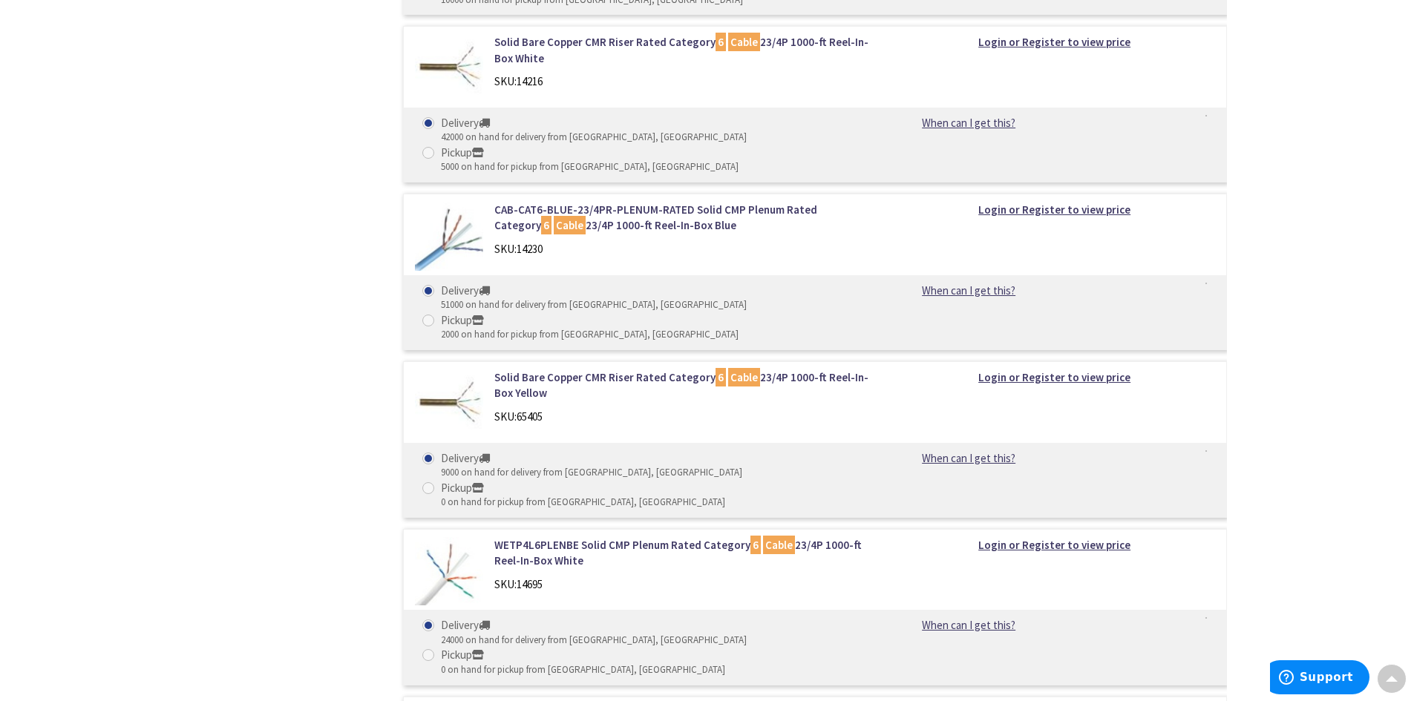
click at [450, 202] on img at bounding box center [449, 236] width 69 height 69
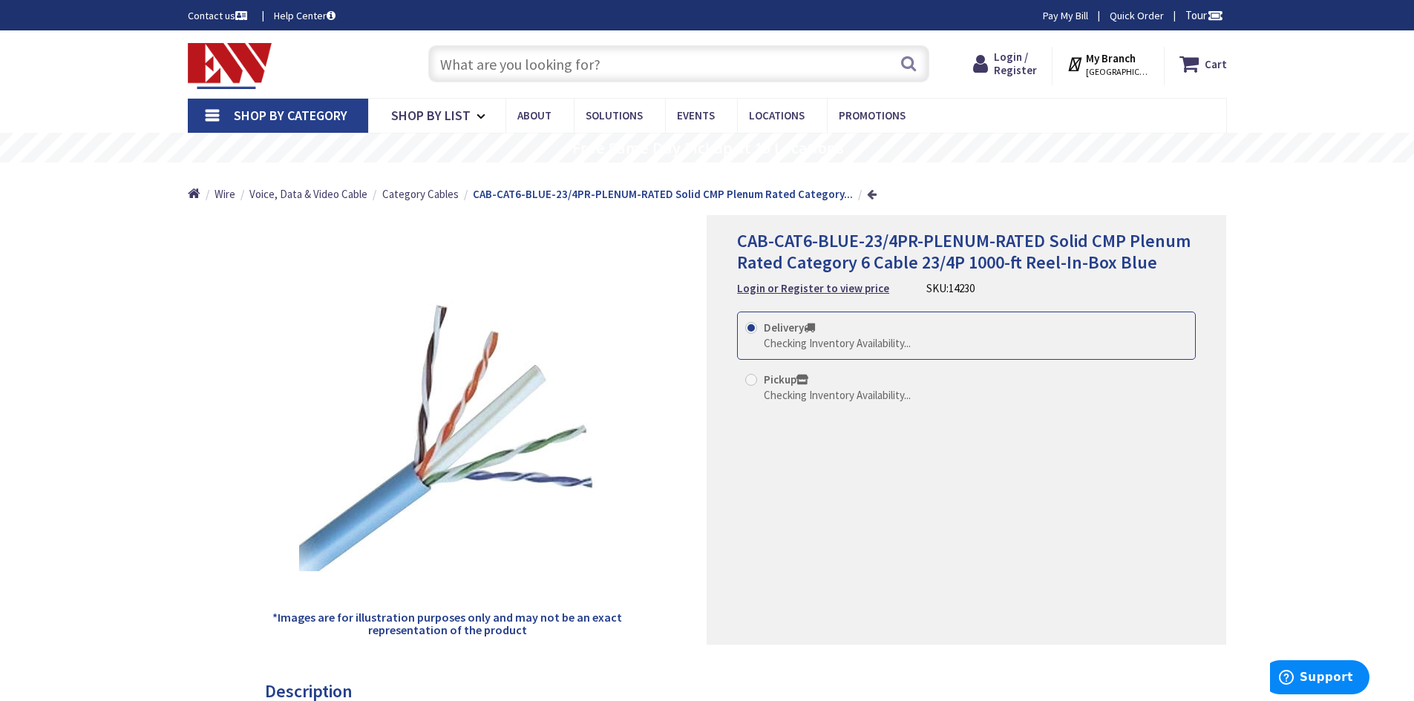
click at [867, 191] on link at bounding box center [872, 193] width 10 height 11
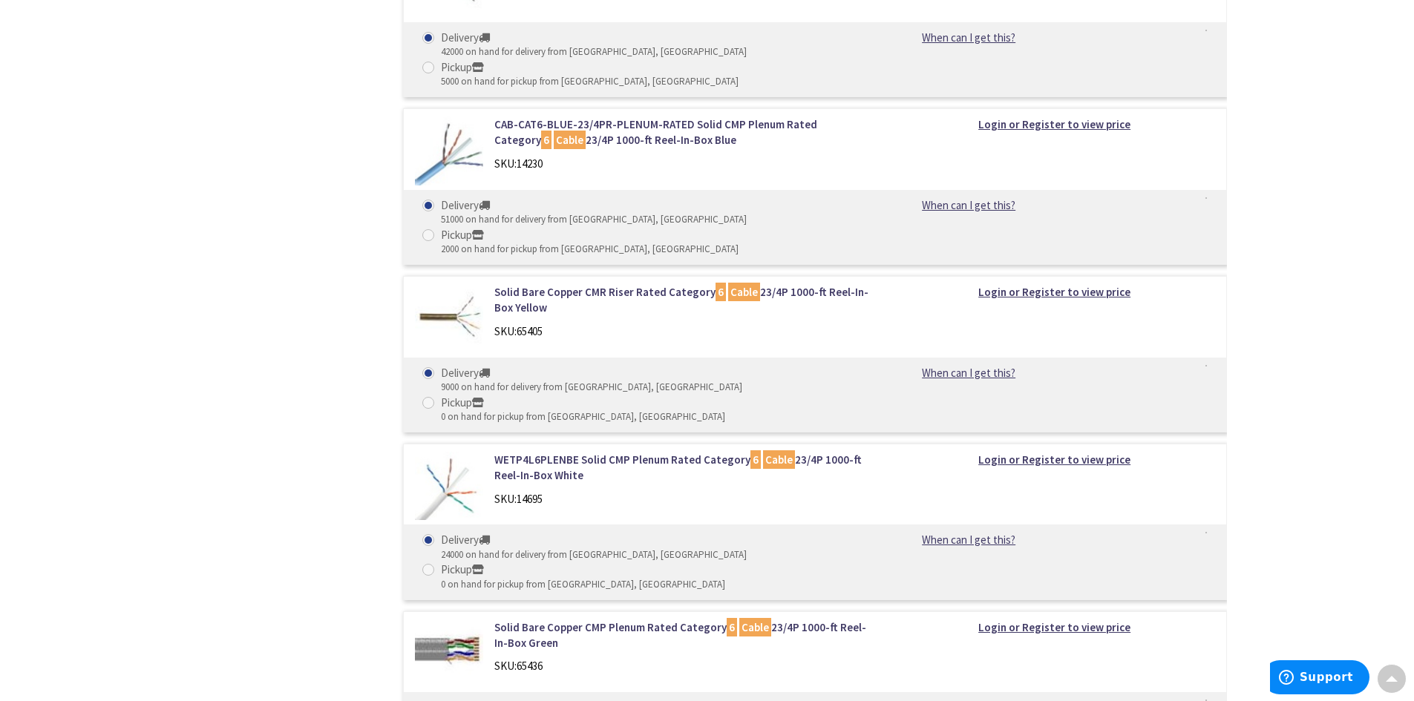
scroll to position [1138, 0]
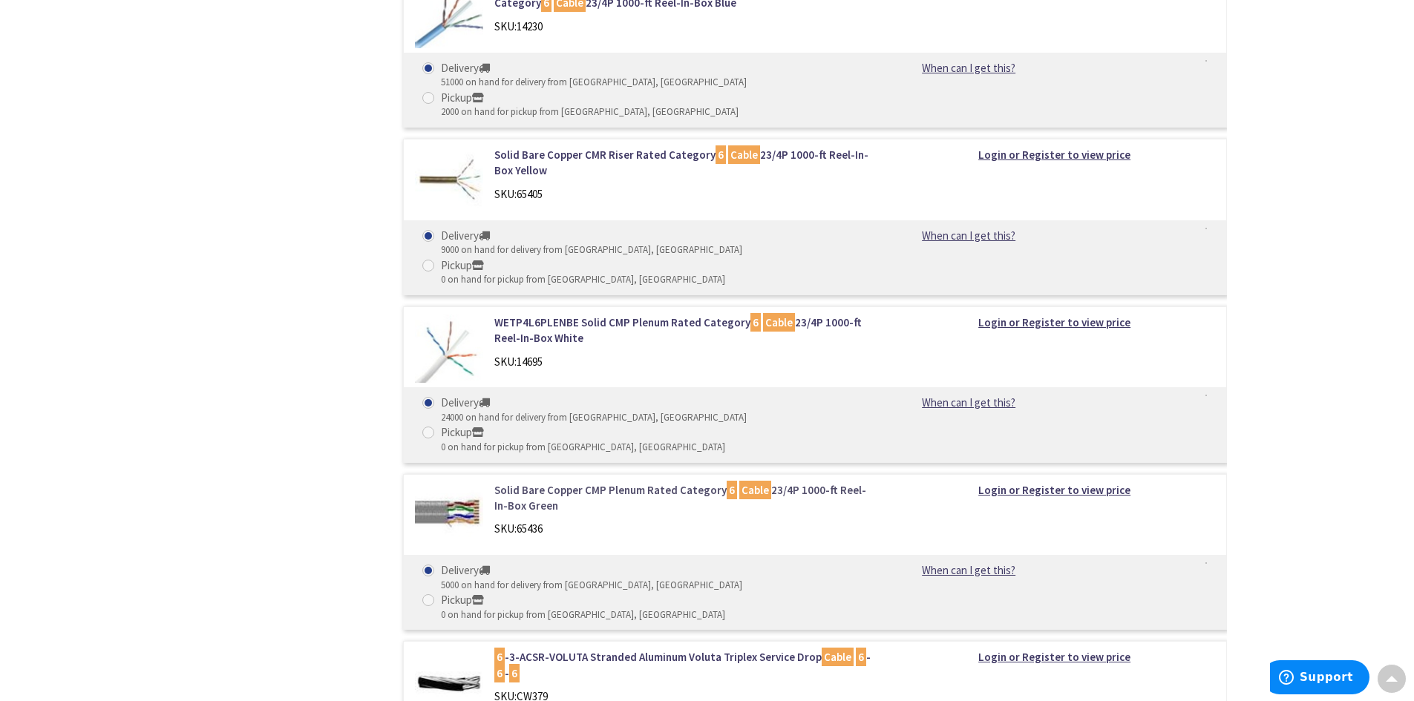
click at [550, 482] on link "Solid Bare Copper CMP Plenum Rated Category 6 Cable 23/4P 1000-ft Reel-In-Box G…" at bounding box center [683, 498] width 378 height 32
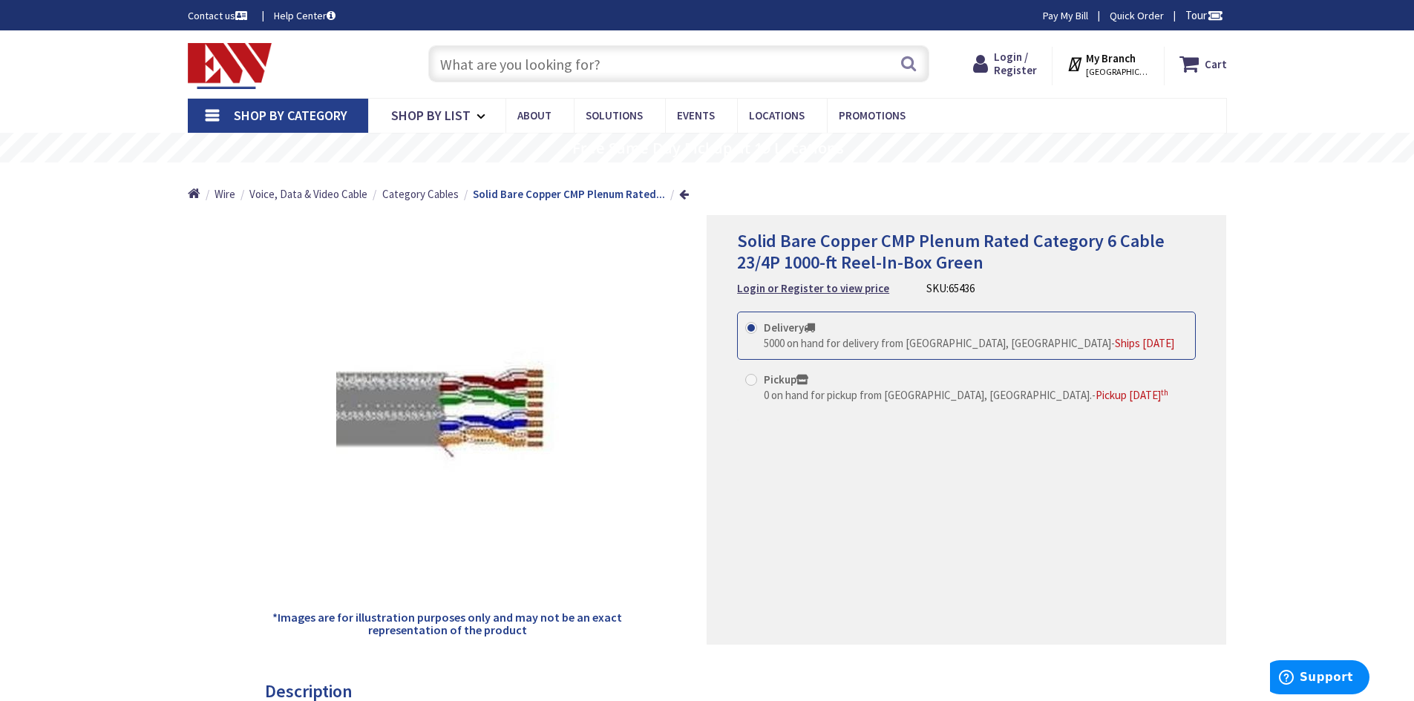
click at [672, 203] on ul "Home Wire Voice, Data & Video Cable Category Cables Solid Bare Copper CMP Plenu…" at bounding box center [439, 189] width 502 height 53
click at [679, 197] on link at bounding box center [684, 193] width 10 height 11
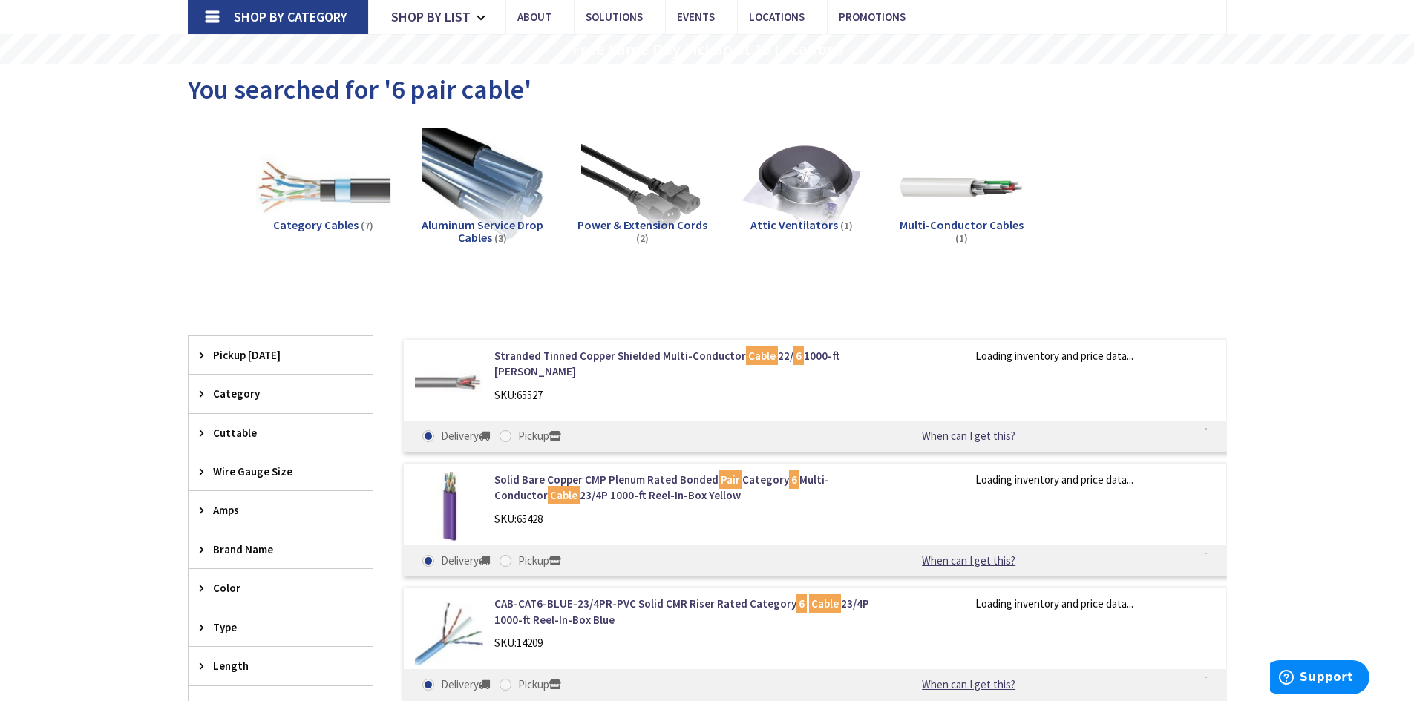
click at [329, 199] on img at bounding box center [322, 187] width 134 height 134
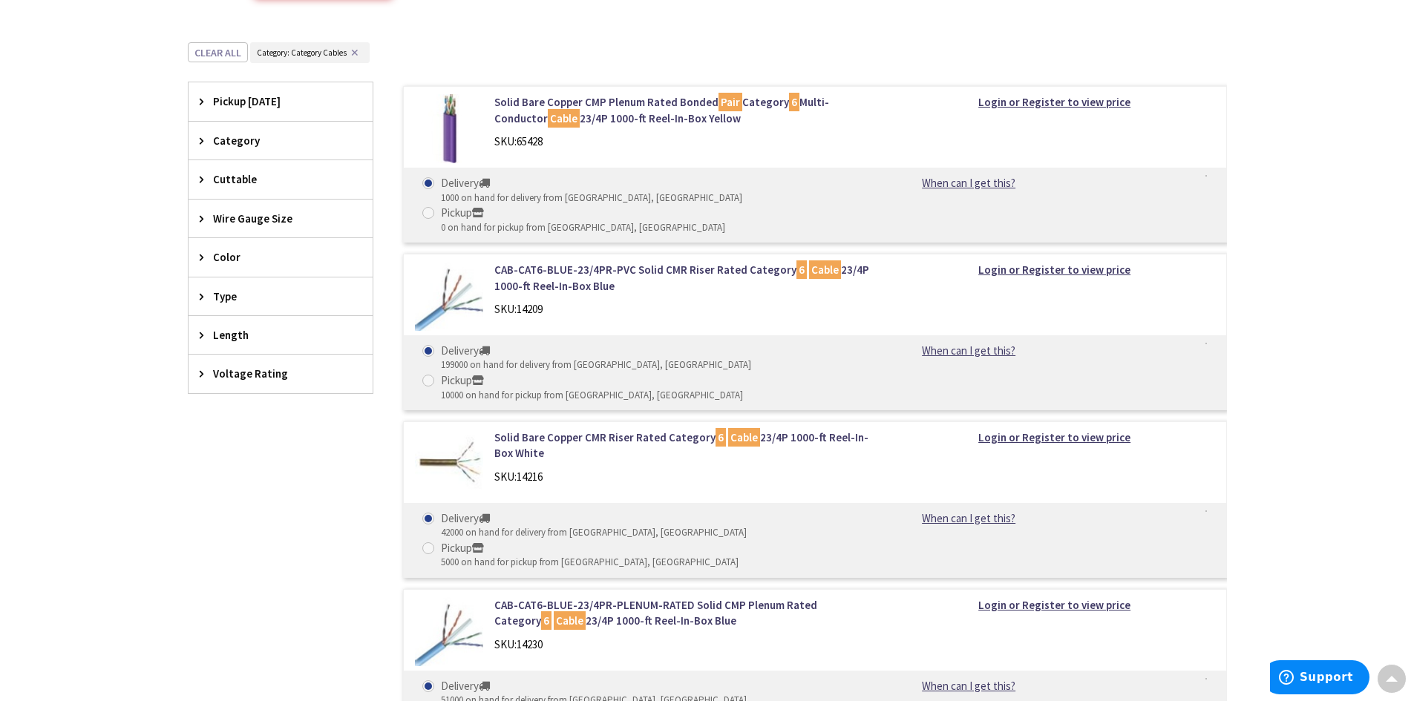
scroll to position [333, 0]
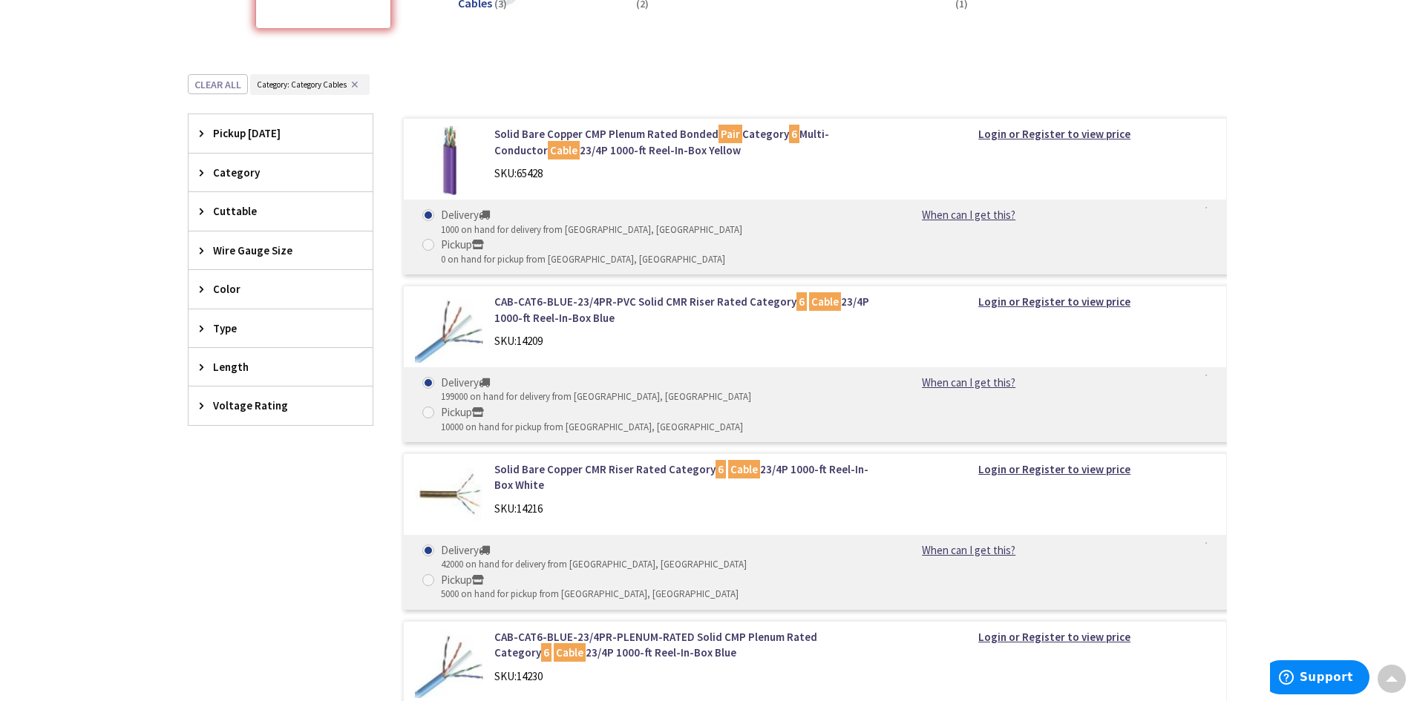
click at [460, 159] on img at bounding box center [449, 160] width 69 height 69
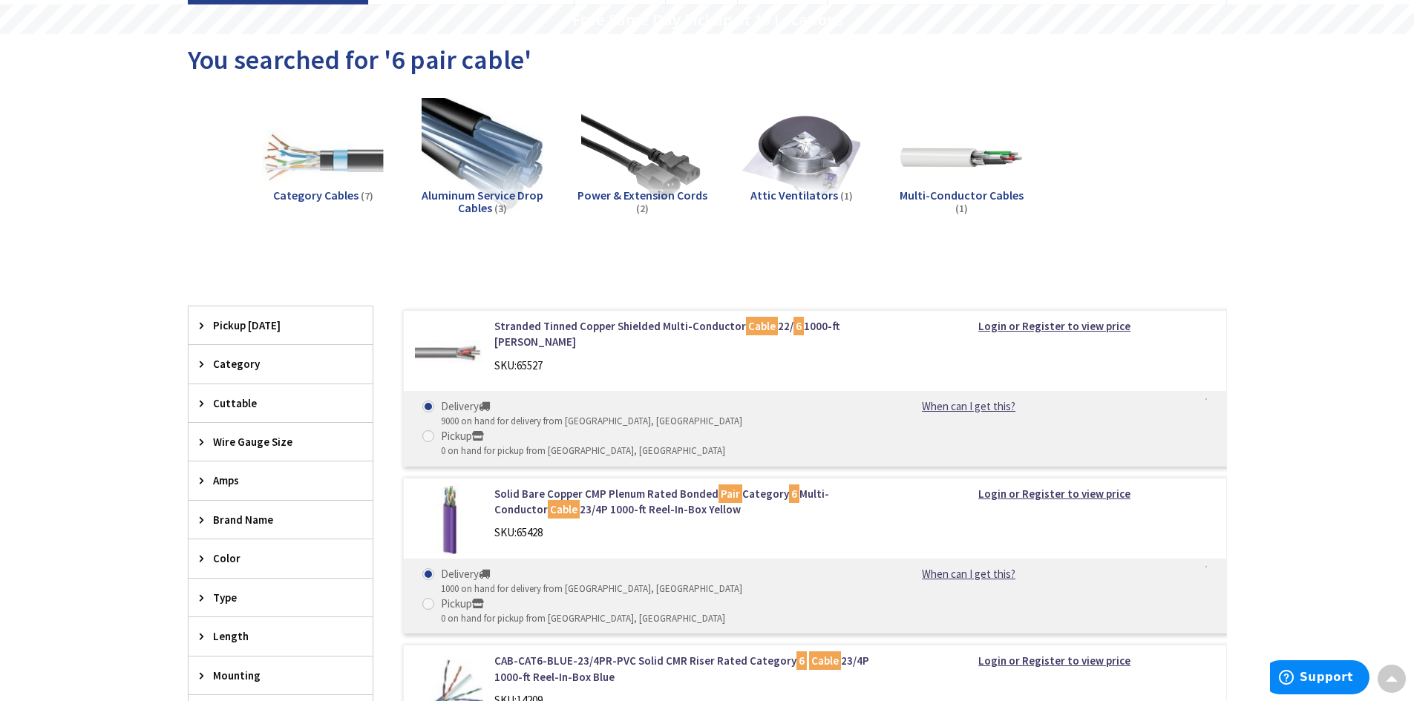
drag, startPoint x: 491, startPoint y: 428, endPoint x: 438, endPoint y: 431, distance: 52.8
click at [437, 430] on div "Delivery 9000 on hand for delivery from Middletown, CT Pickup 0 on hand for pic…" at bounding box center [815, 428] width 822 height 74
click at [475, 350] on img at bounding box center [449, 352] width 69 height 69
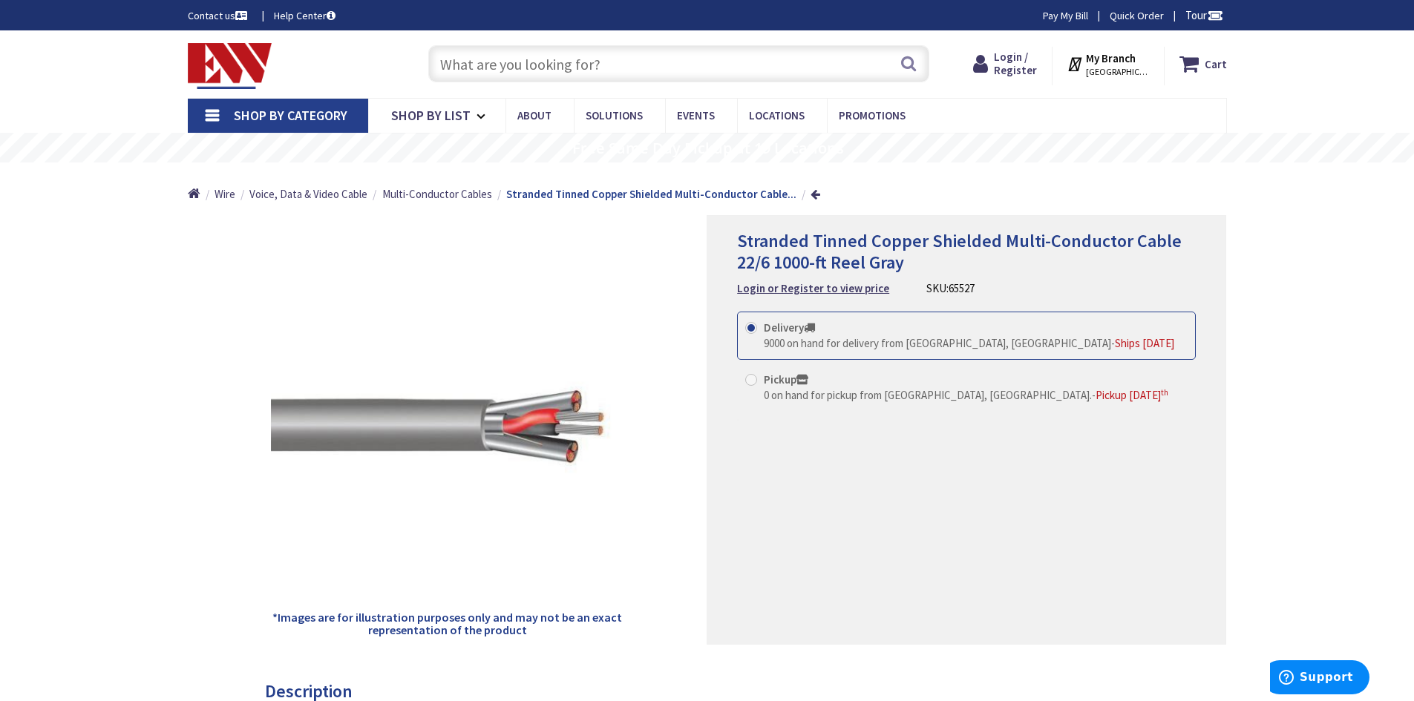
click at [629, 393] on div "*Images are for illustration purposes only and may not be an exact representati…" at bounding box center [447, 430] width 519 height 430
click at [799, 196] on ul "Home Wire Voice, Data & Video Cable Multi-Conductor Cables Stranded Tinned Copp…" at bounding box center [504, 189] width 633 height 53
click at [810, 194] on link at bounding box center [815, 193] width 10 height 11
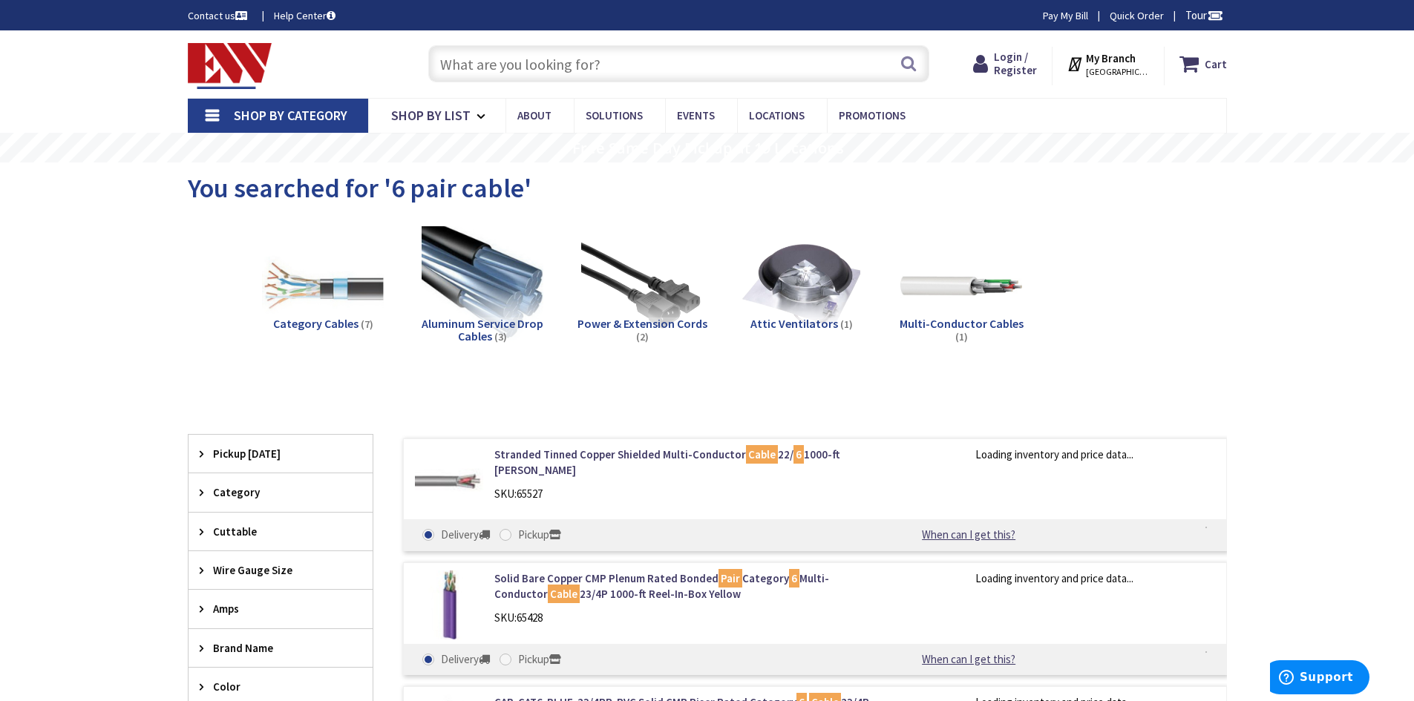
click at [533, 60] on input "text" at bounding box center [678, 63] width 501 height 37
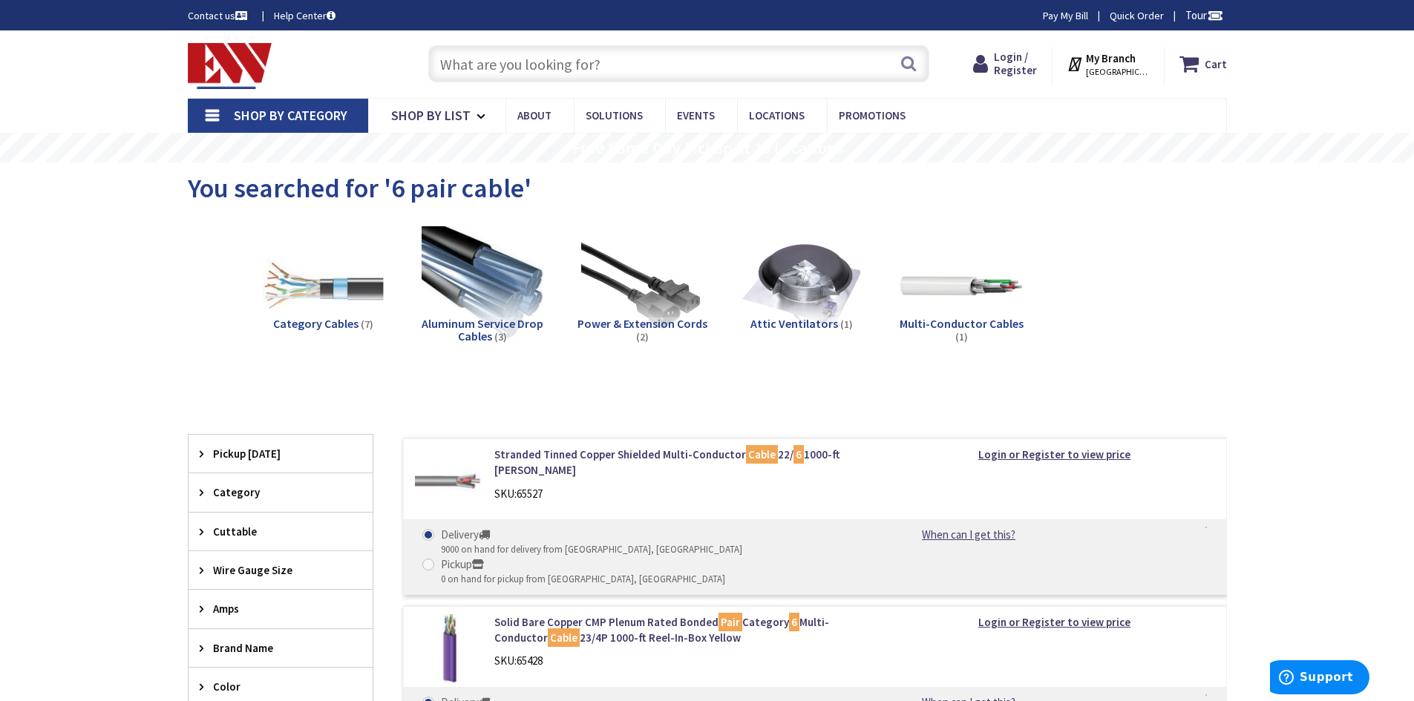
drag, startPoint x: 444, startPoint y: 188, endPoint x: 402, endPoint y: 217, distance: 50.2
drag, startPoint x: 402, startPoint y: 217, endPoint x: 409, endPoint y: 197, distance: 21.1
click at [409, 197] on span "You searched for '6 pair cable'" at bounding box center [360, 187] width 344 height 33
click at [512, 67] on input "text" at bounding box center [678, 63] width 501 height 37
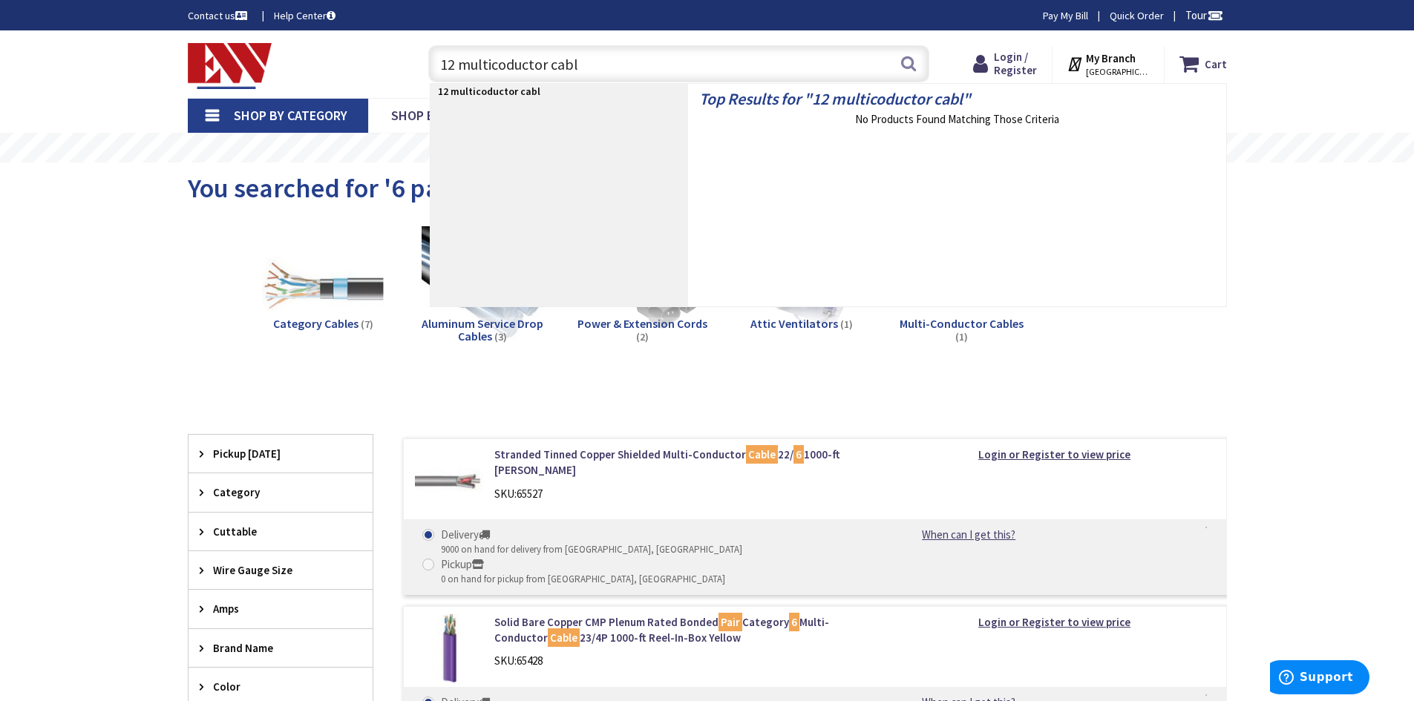
type input "12 multicoductor cable"
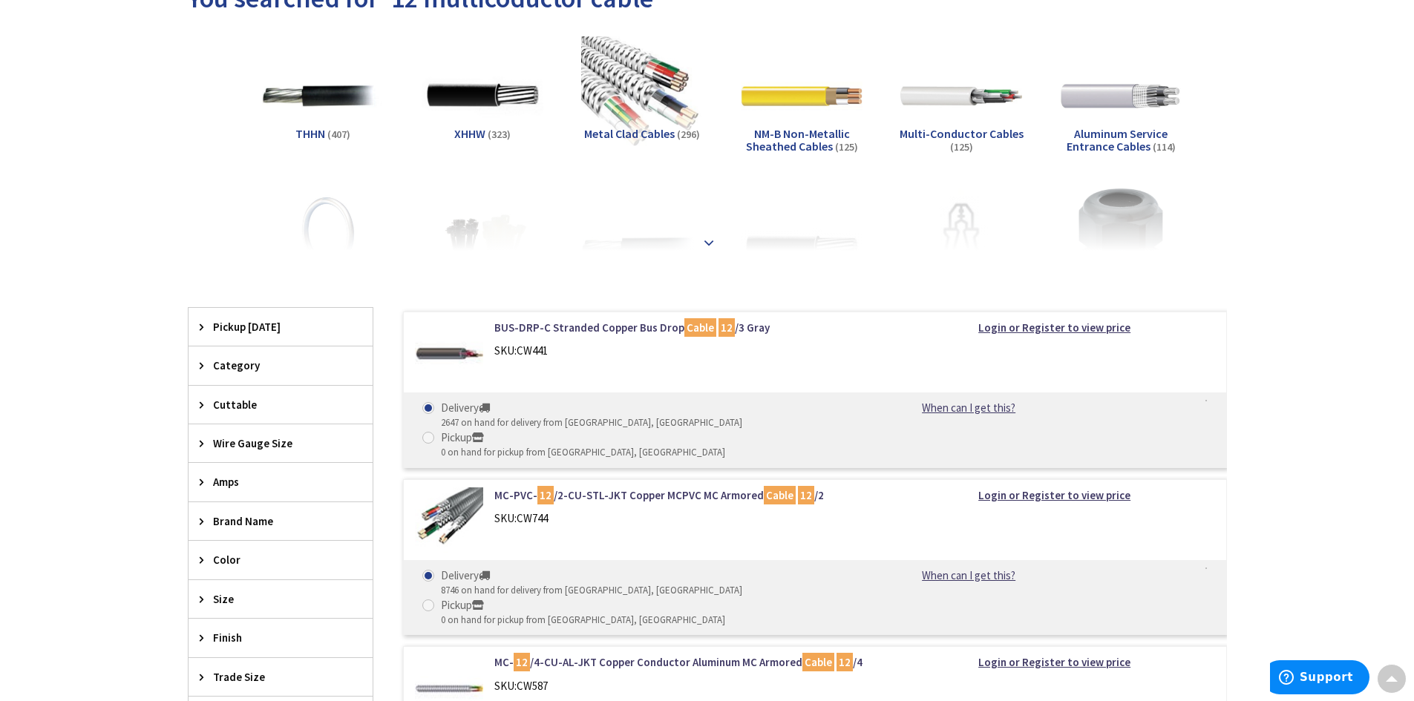
scroll to position [148, 0]
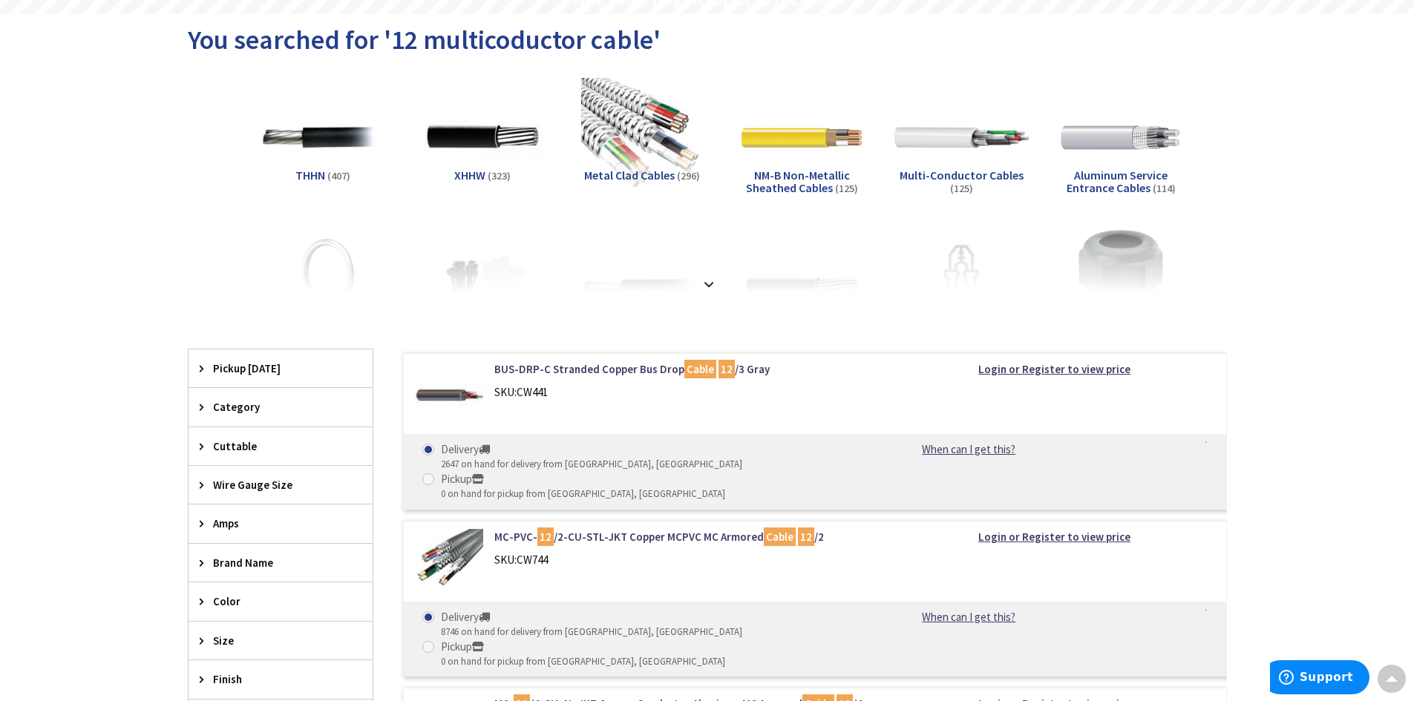
click at [956, 159] on img at bounding box center [960, 137] width 134 height 134
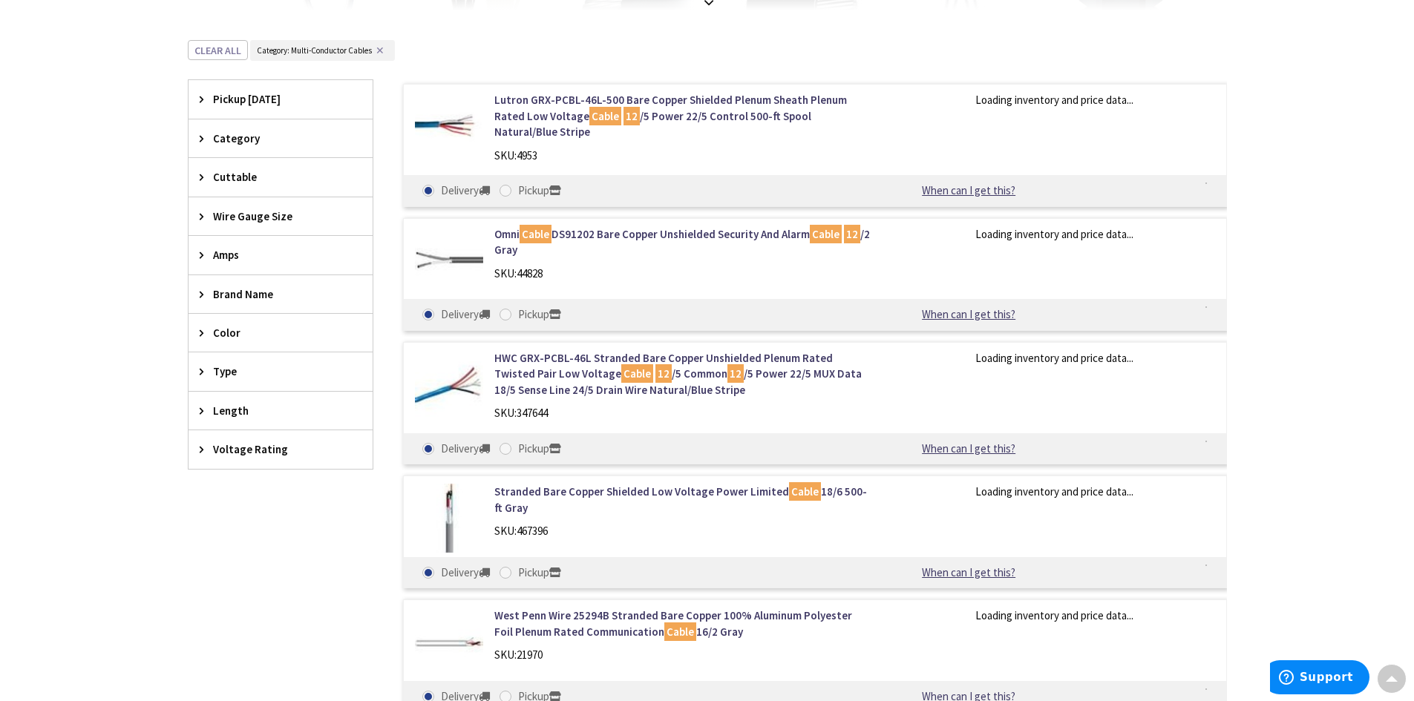
scroll to position [470, 0]
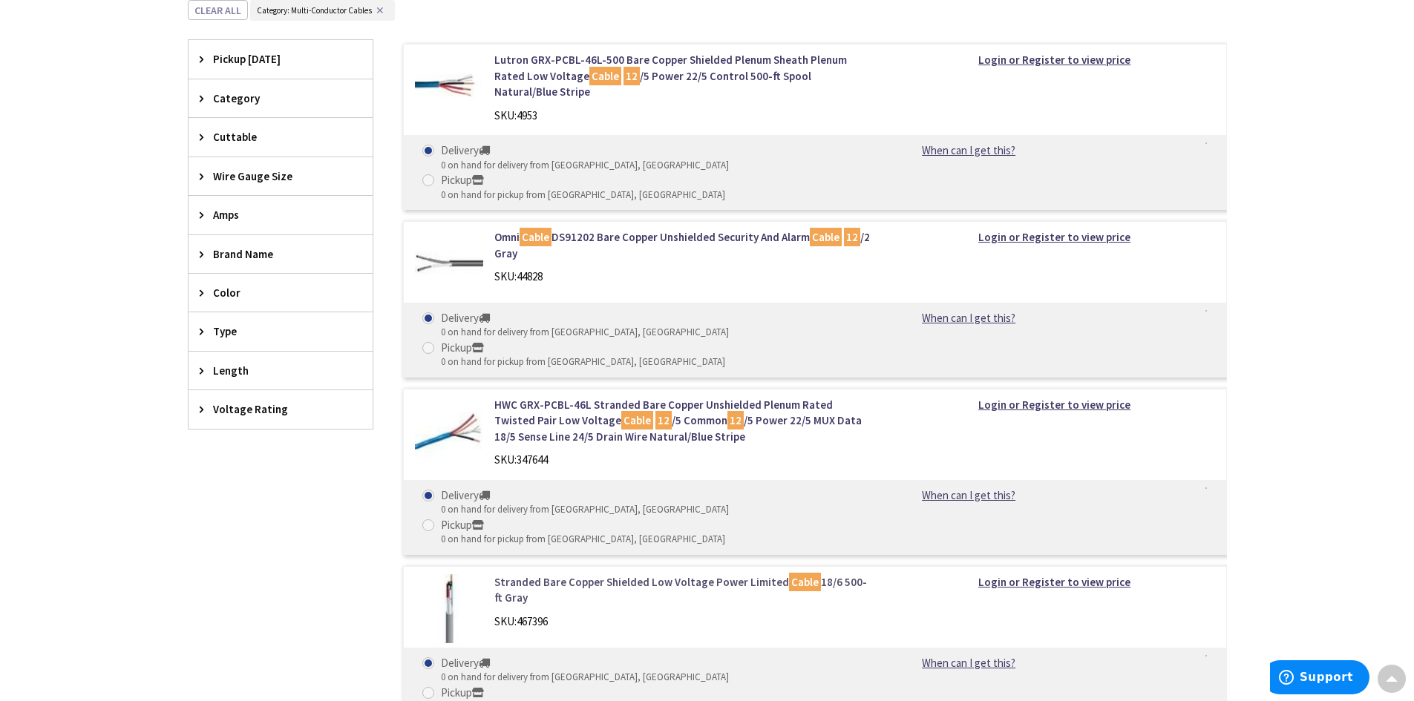
click at [568, 574] on link "Stranded Bare Copper Shielded Low Voltage Power Limited Cable 18/6 500-ft Gray" at bounding box center [683, 590] width 378 height 32
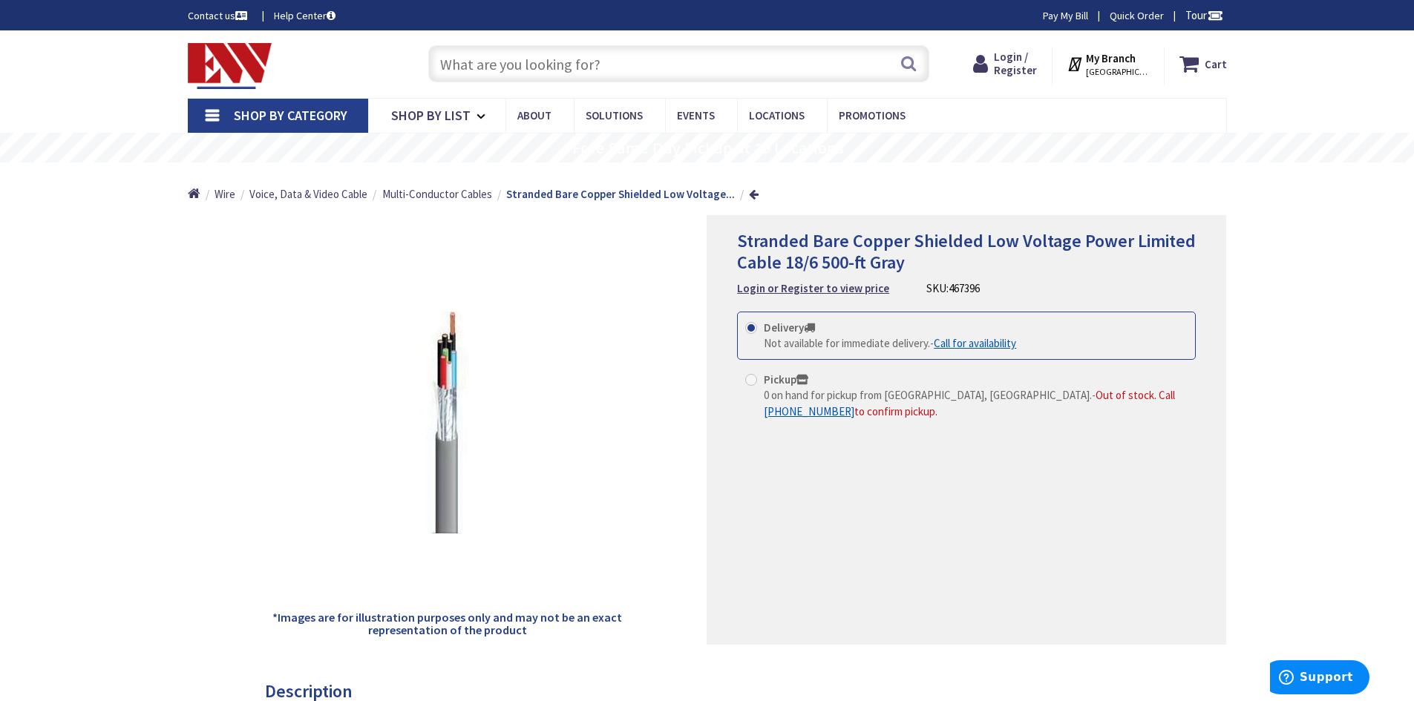
click at [1129, 65] on strong "My Branch" at bounding box center [1111, 58] width 50 height 14
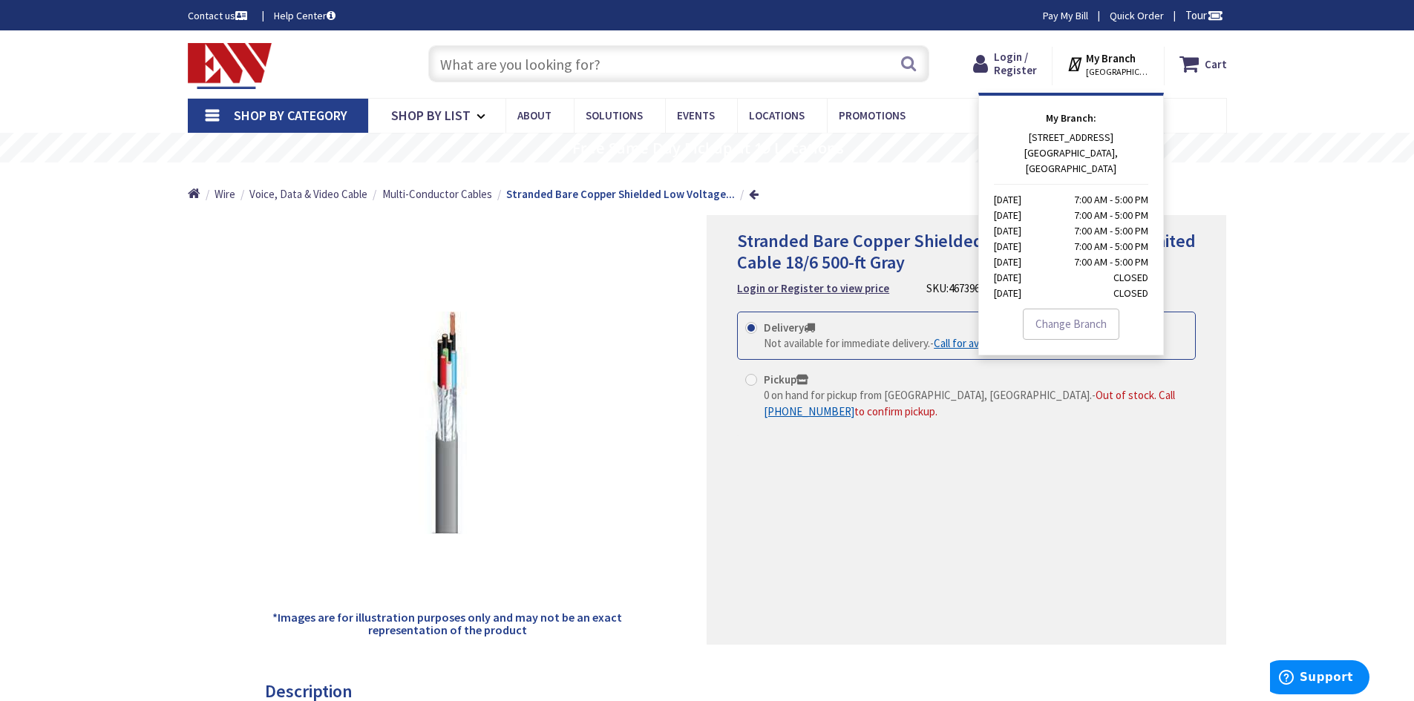
click at [1052, 309] on link "Change Branch" at bounding box center [1071, 324] width 96 height 31
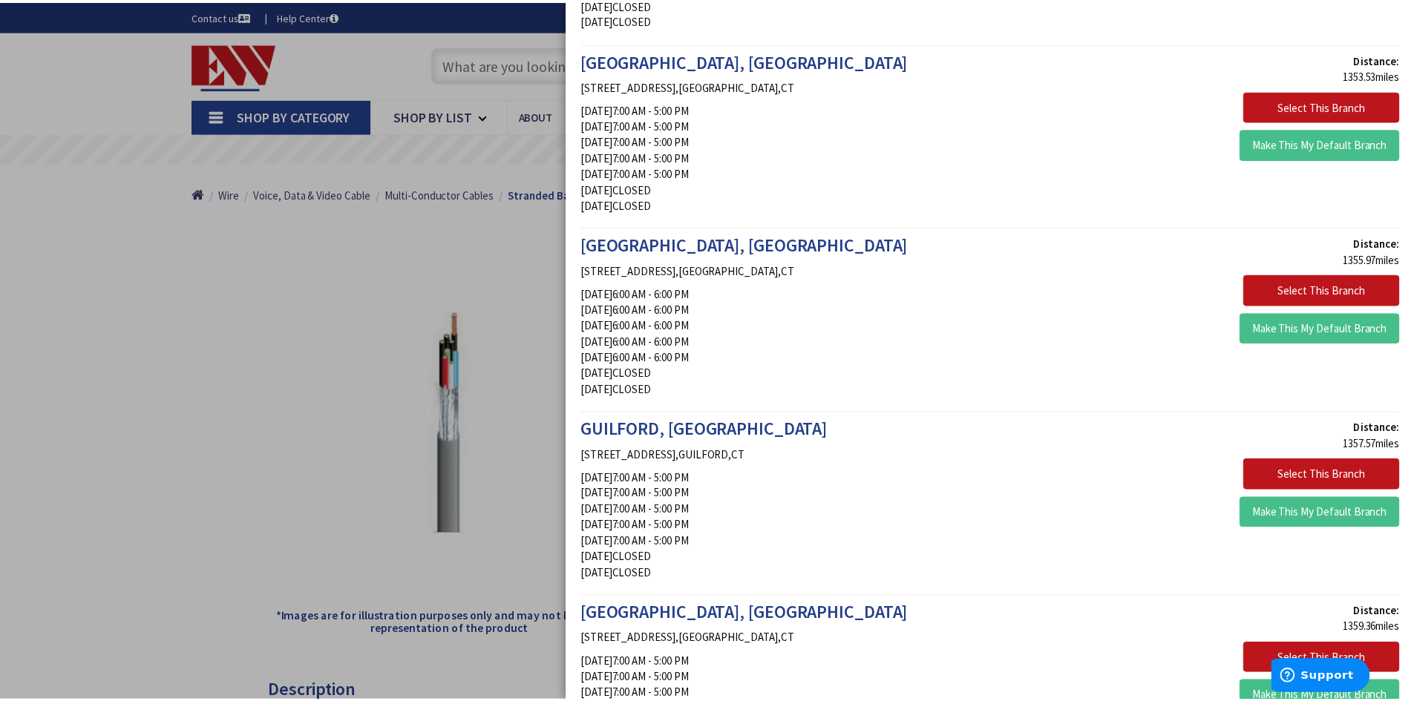
scroll to position [1929, 0]
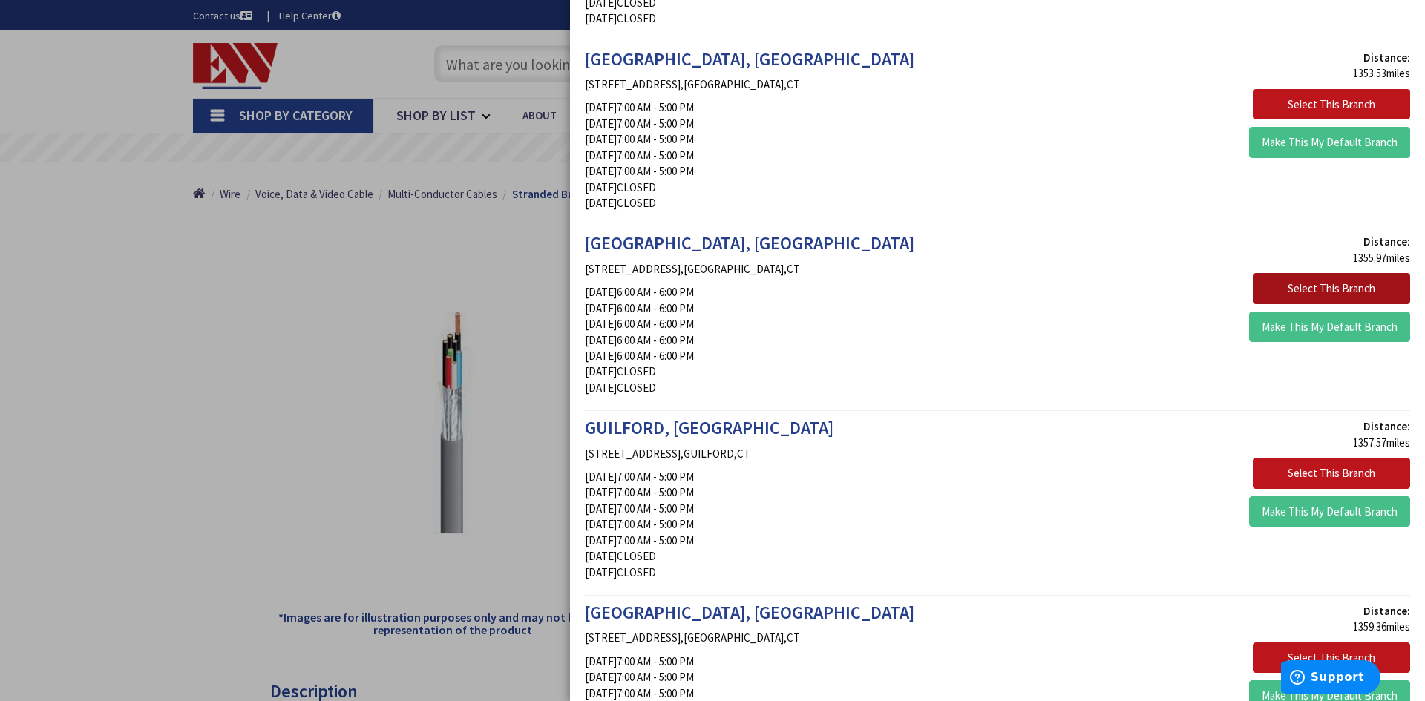
click at [1314, 288] on button "Select This Branch" at bounding box center [1331, 288] width 157 height 31
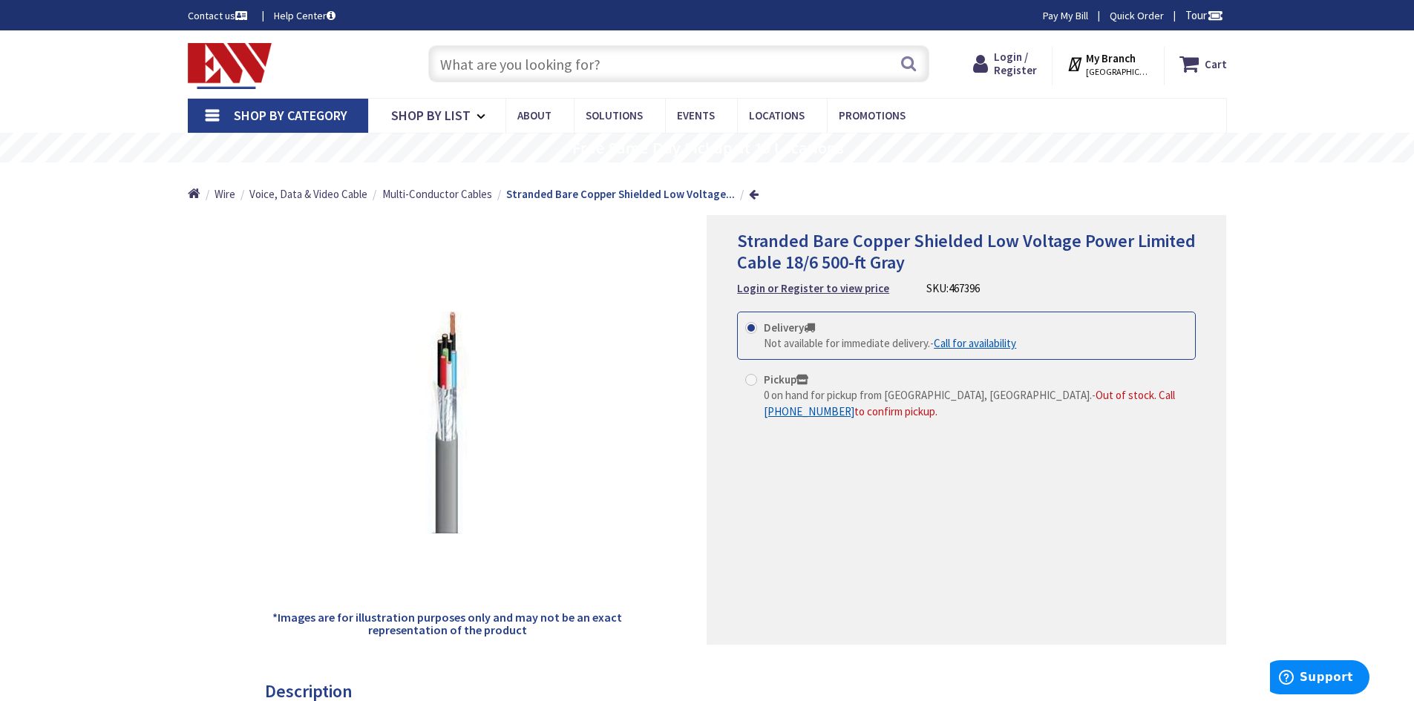
click at [749, 195] on div "Home Wire Voice, Data & Video Cable Multi-Conductor Cables Stranded Bare Copper…" at bounding box center [707, 189] width 1113 height 53
click at [749, 197] on link at bounding box center [754, 193] width 10 height 11
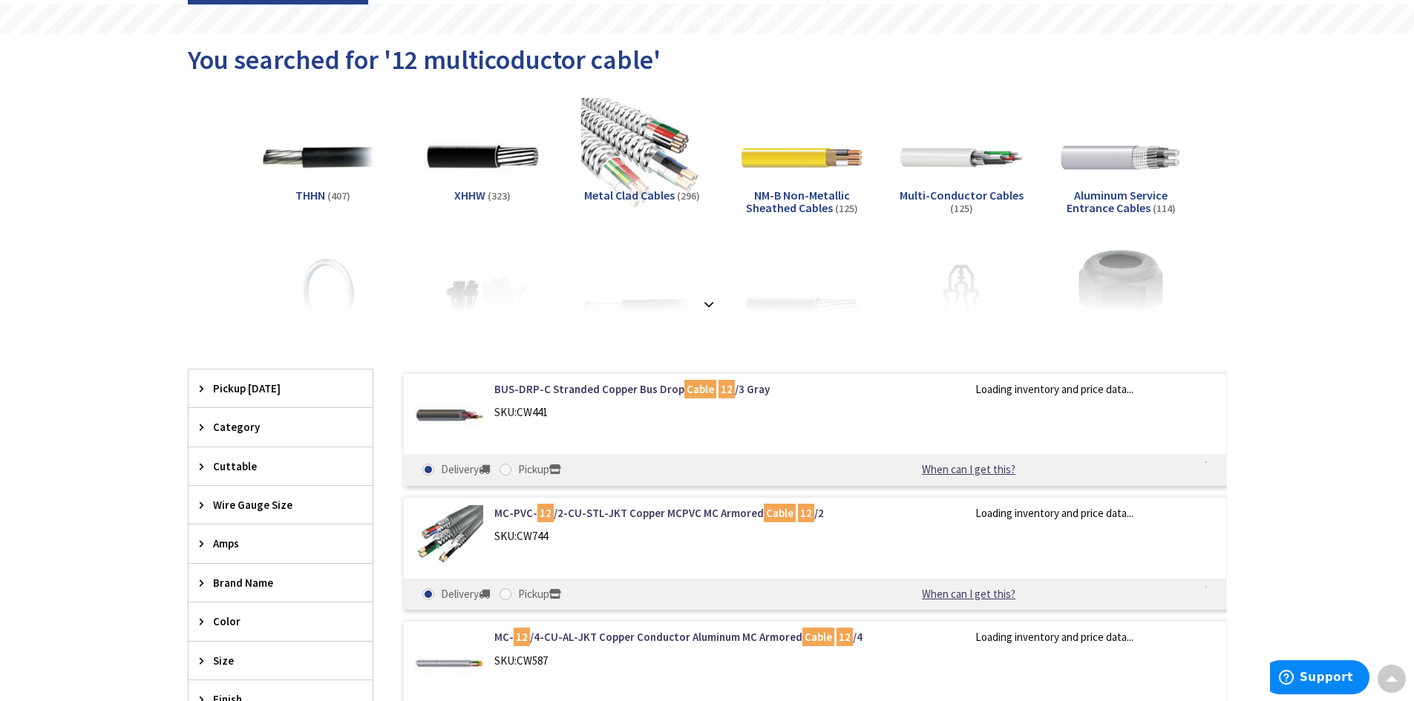
click at [947, 188] on span "Multi-Conductor Cables" at bounding box center [961, 195] width 124 height 15
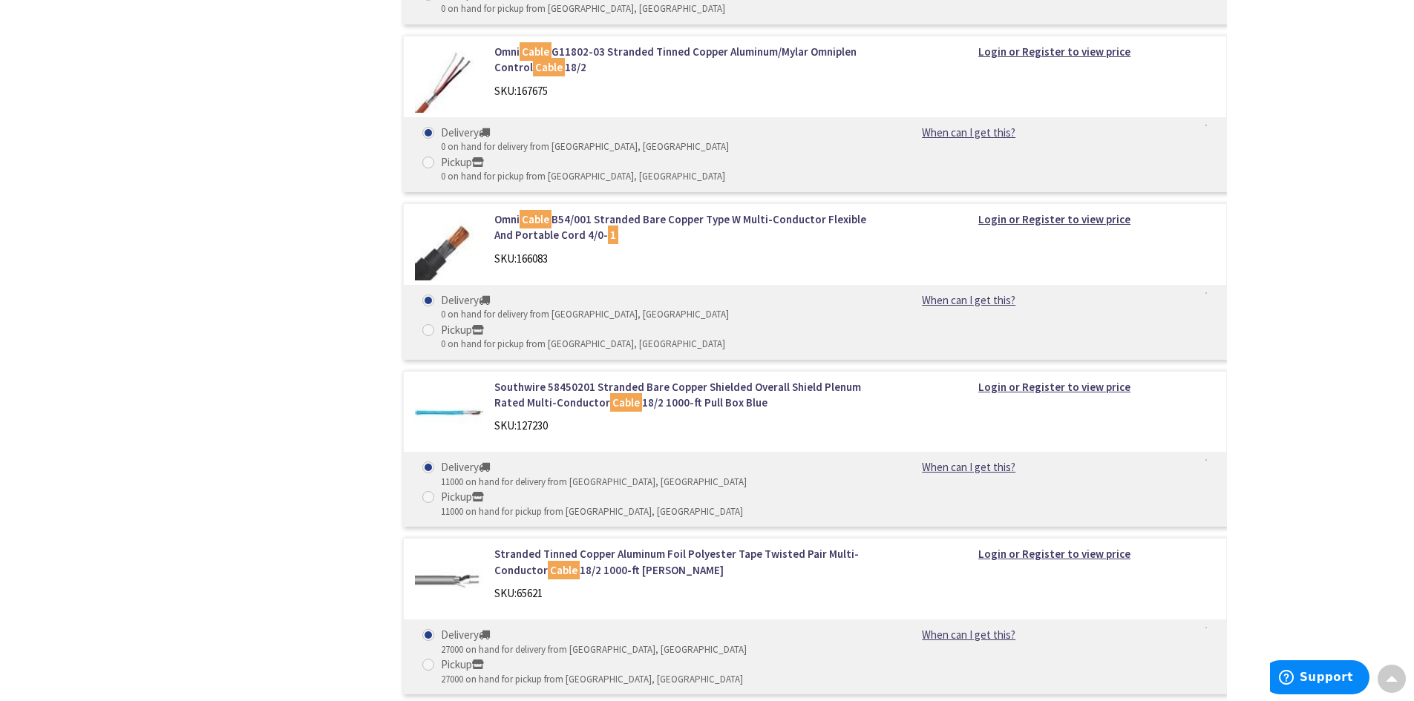
scroll to position [1880, 0]
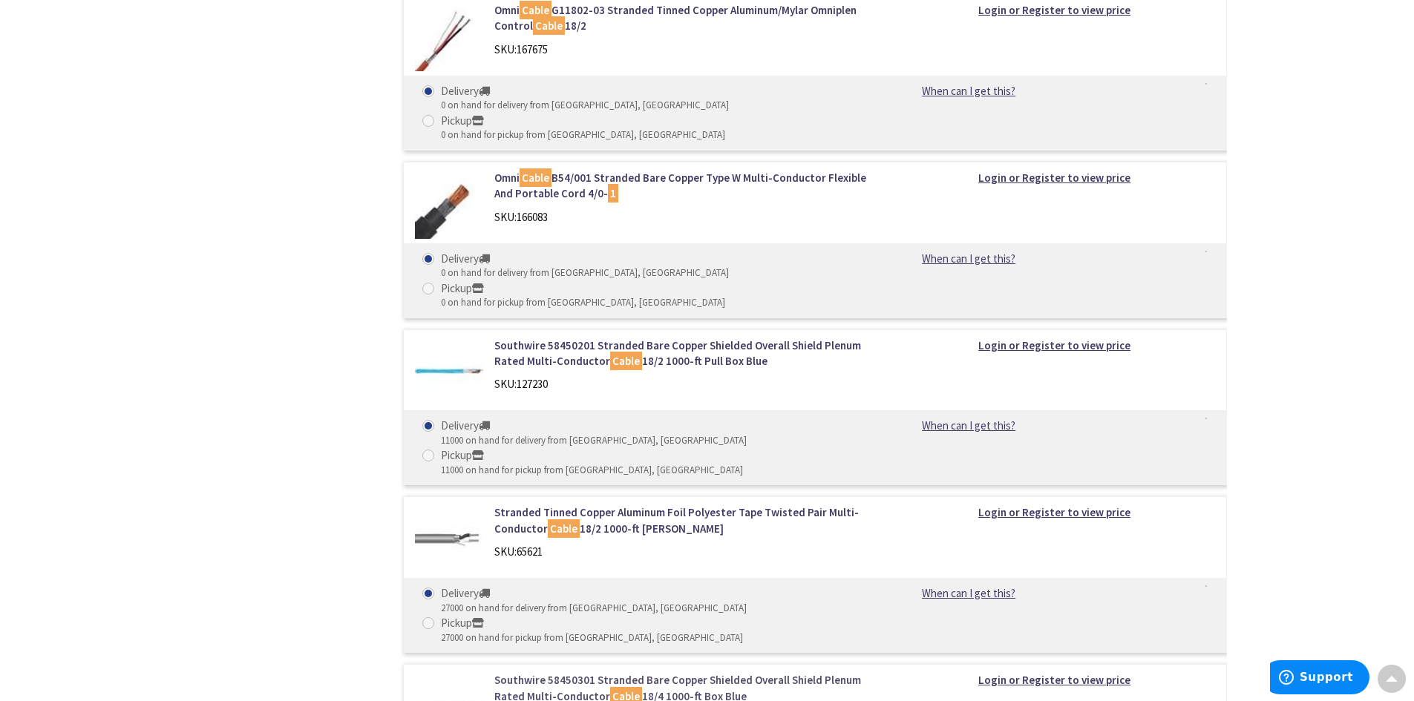
click at [551, 672] on link "Southwire 58450301 Stranded Bare Copper Shielded Overall Shield Plenum Rated Mu…" at bounding box center [683, 688] width 378 height 32
